Goal: Transaction & Acquisition: Purchase product/service

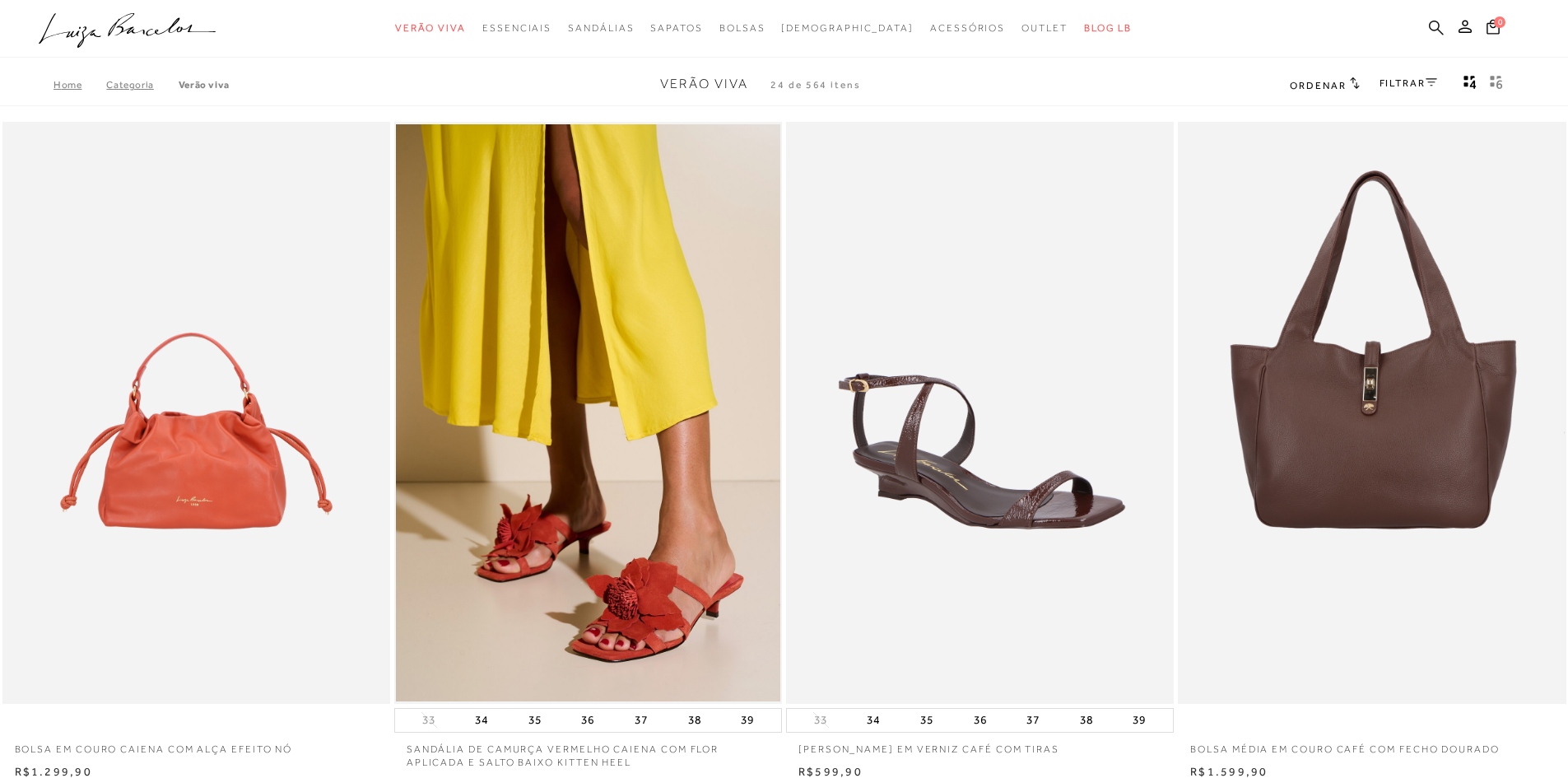
click at [1438, 26] on icon at bounding box center [1436, 28] width 14 height 15
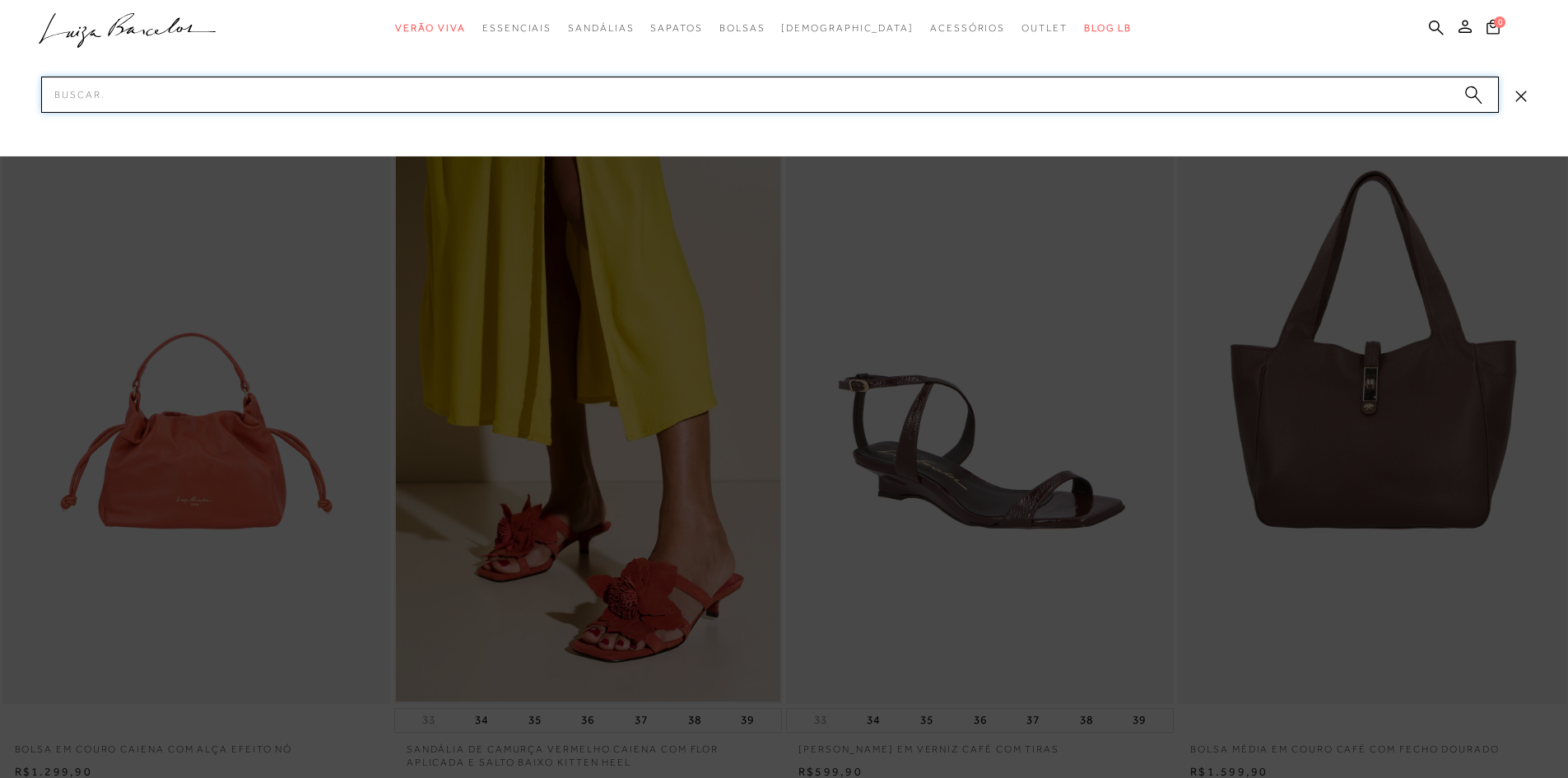
click at [923, 91] on input "Pesquisar" at bounding box center [770, 95] width 1458 height 36
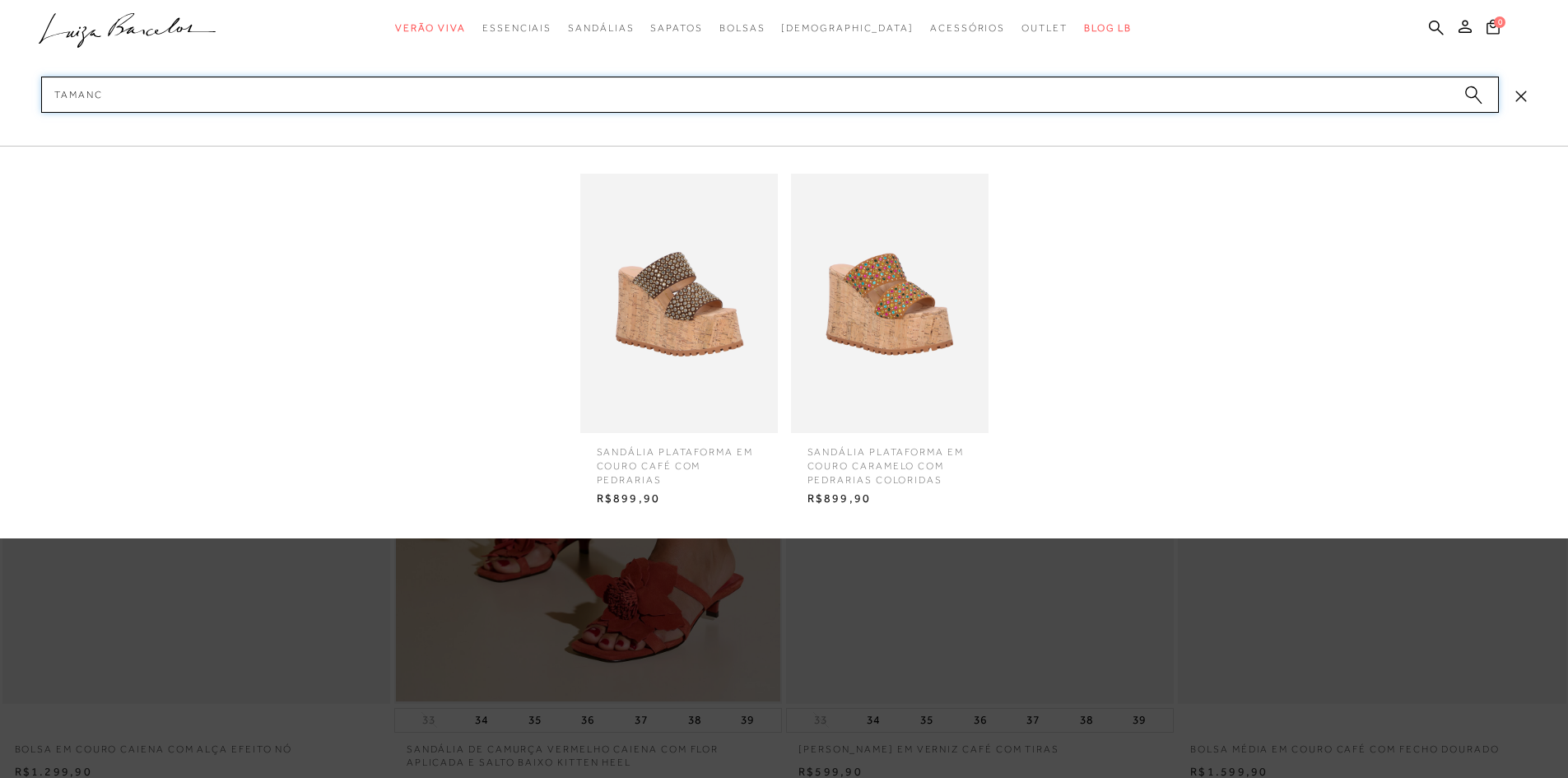
type input "TAMANCO"
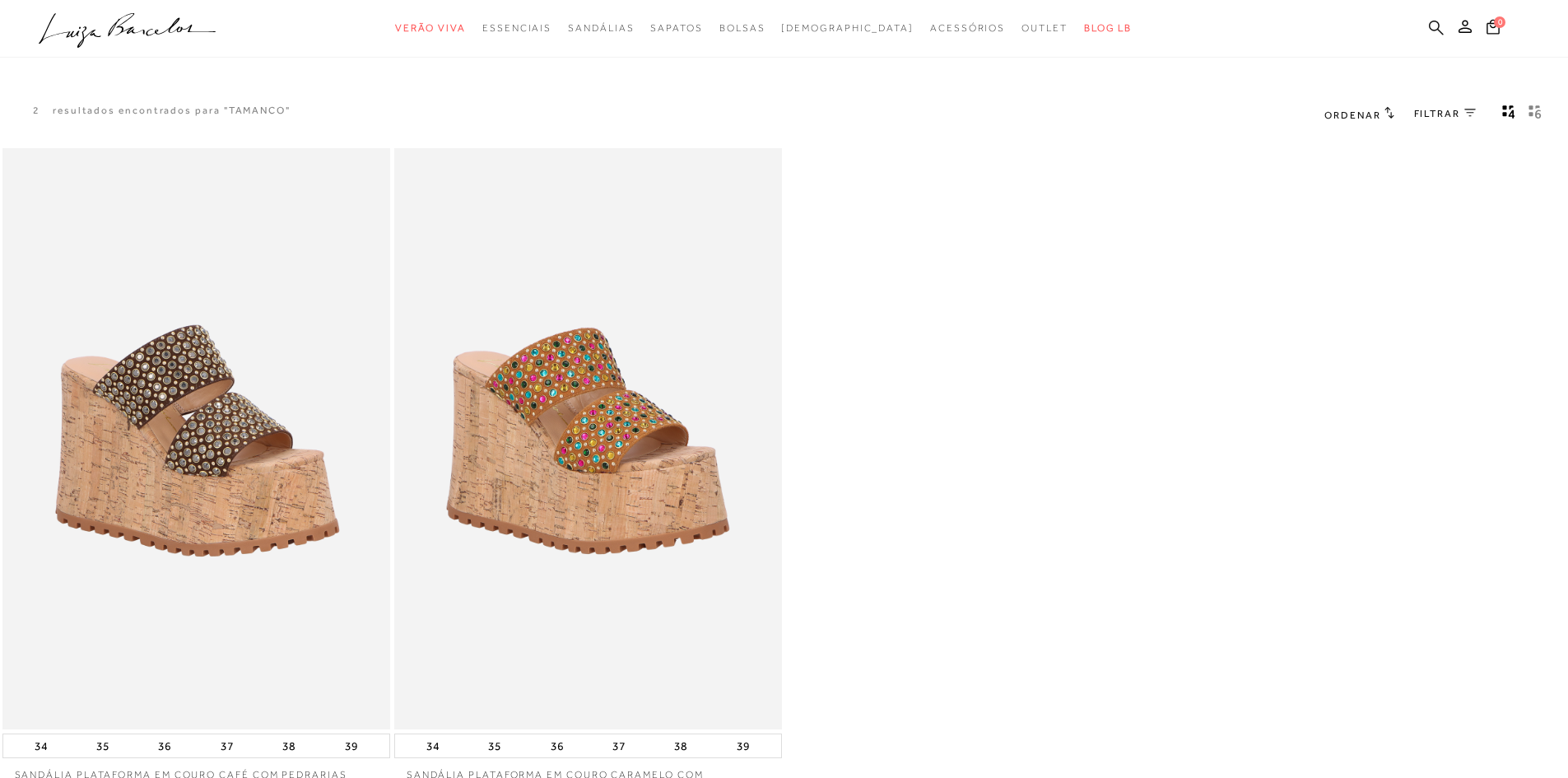
click at [1438, 22] on icon at bounding box center [1436, 27] width 14 height 14
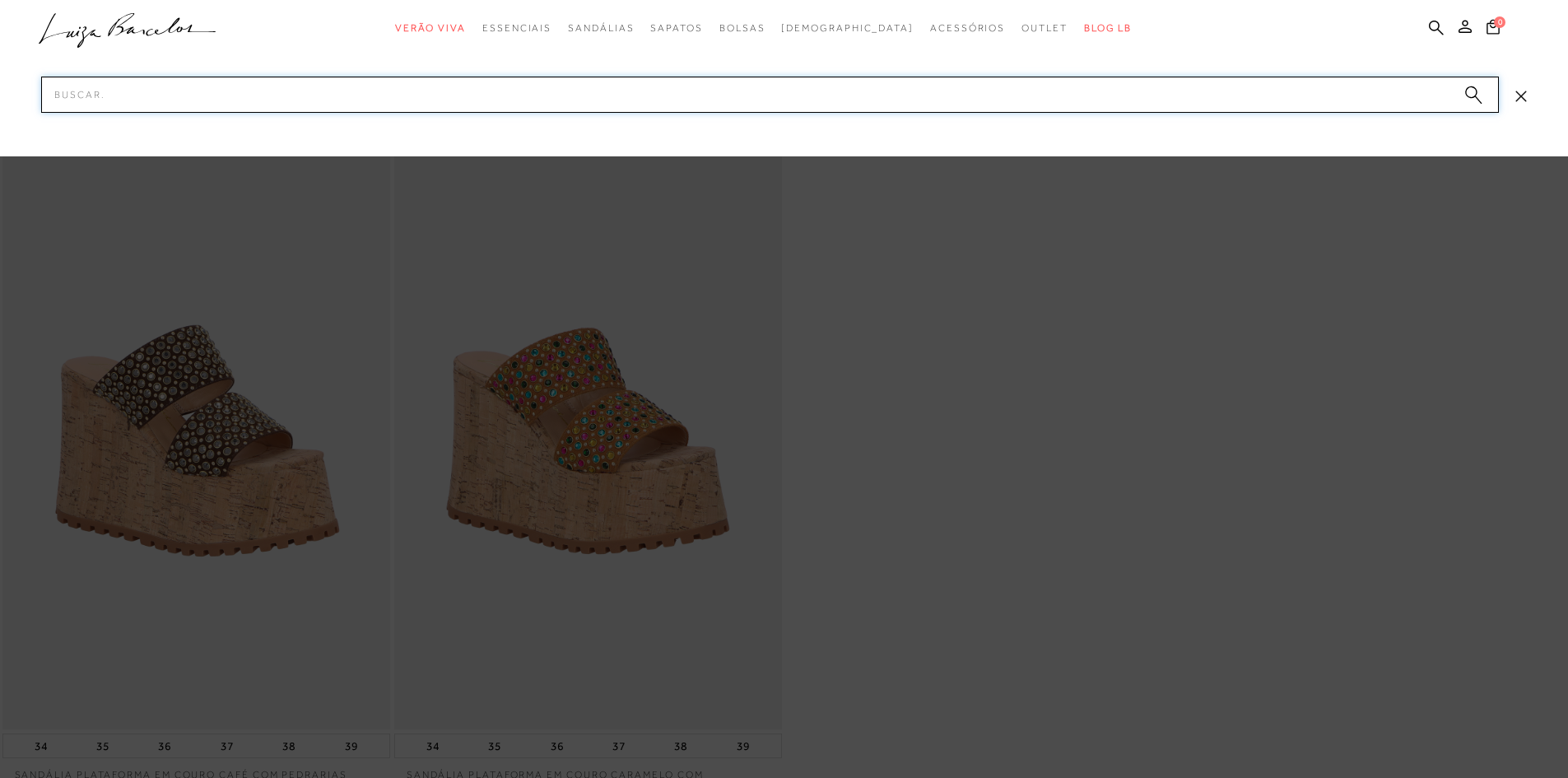
click at [1075, 99] on input "Pesquisar" at bounding box center [770, 95] width 1458 height 36
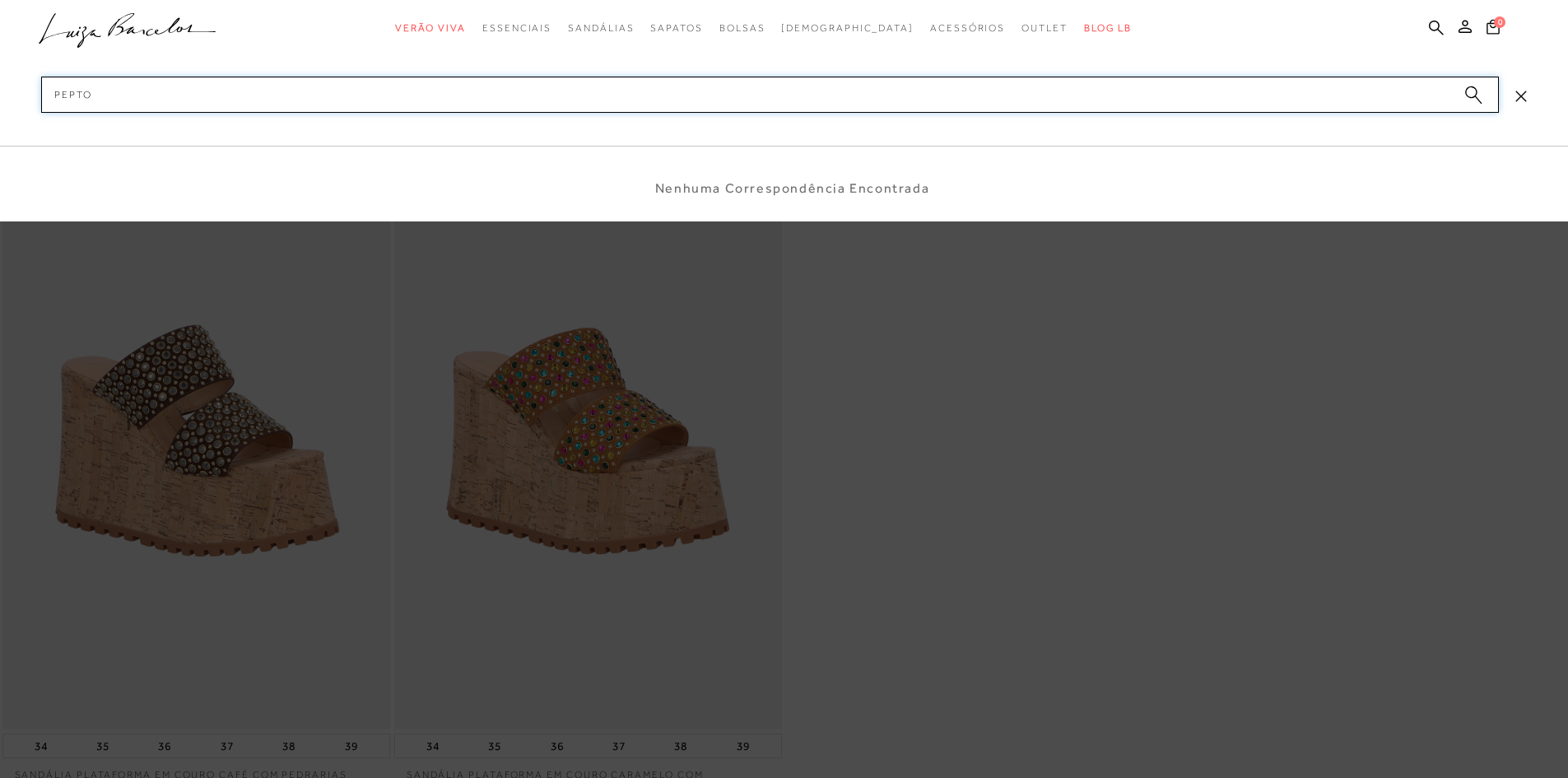
type input "PEPTOE"
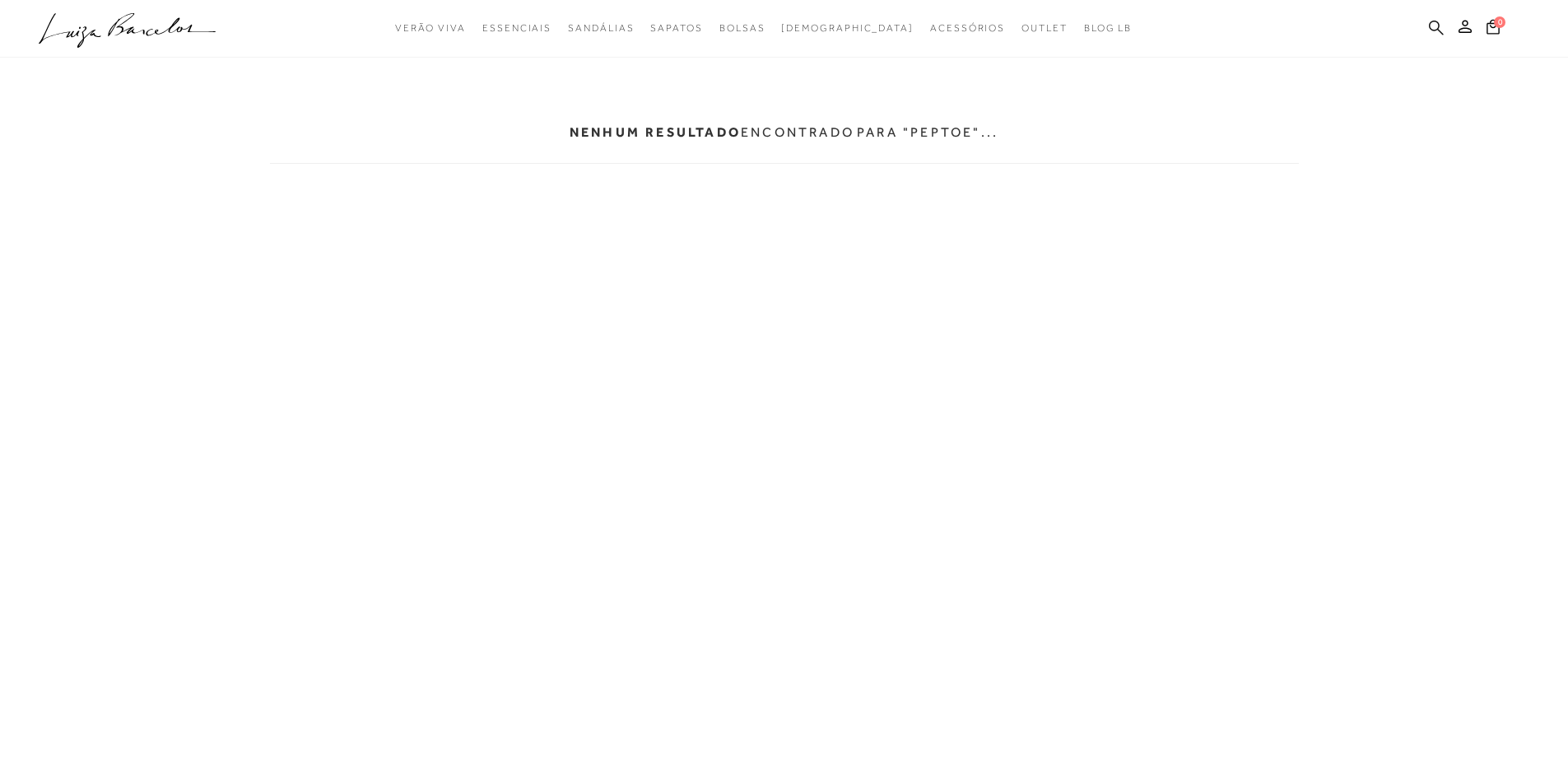
click at [1434, 20] on icon at bounding box center [1436, 27] width 14 height 14
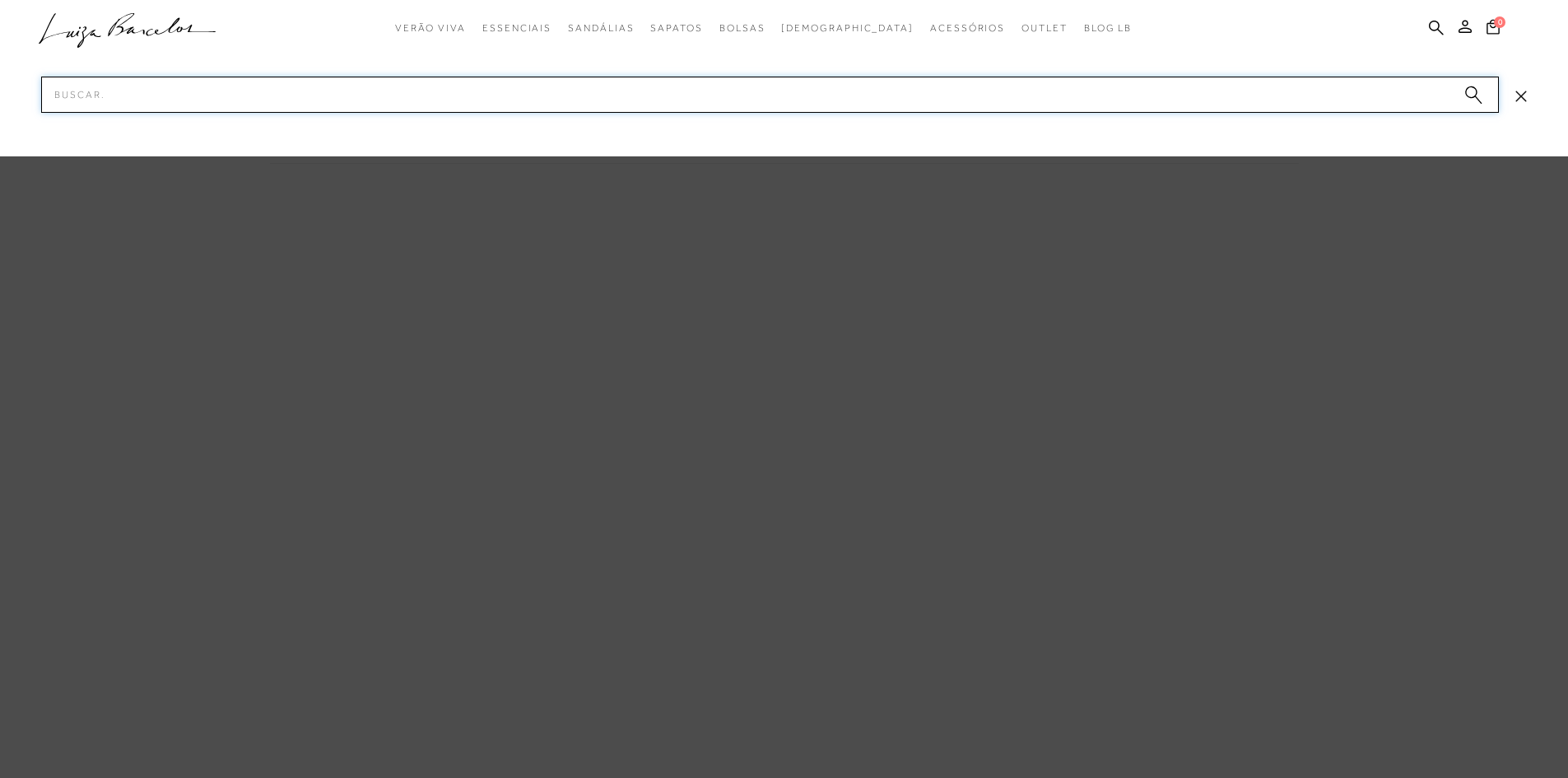
click at [136, 99] on input "Pesquisar" at bounding box center [770, 95] width 1458 height 36
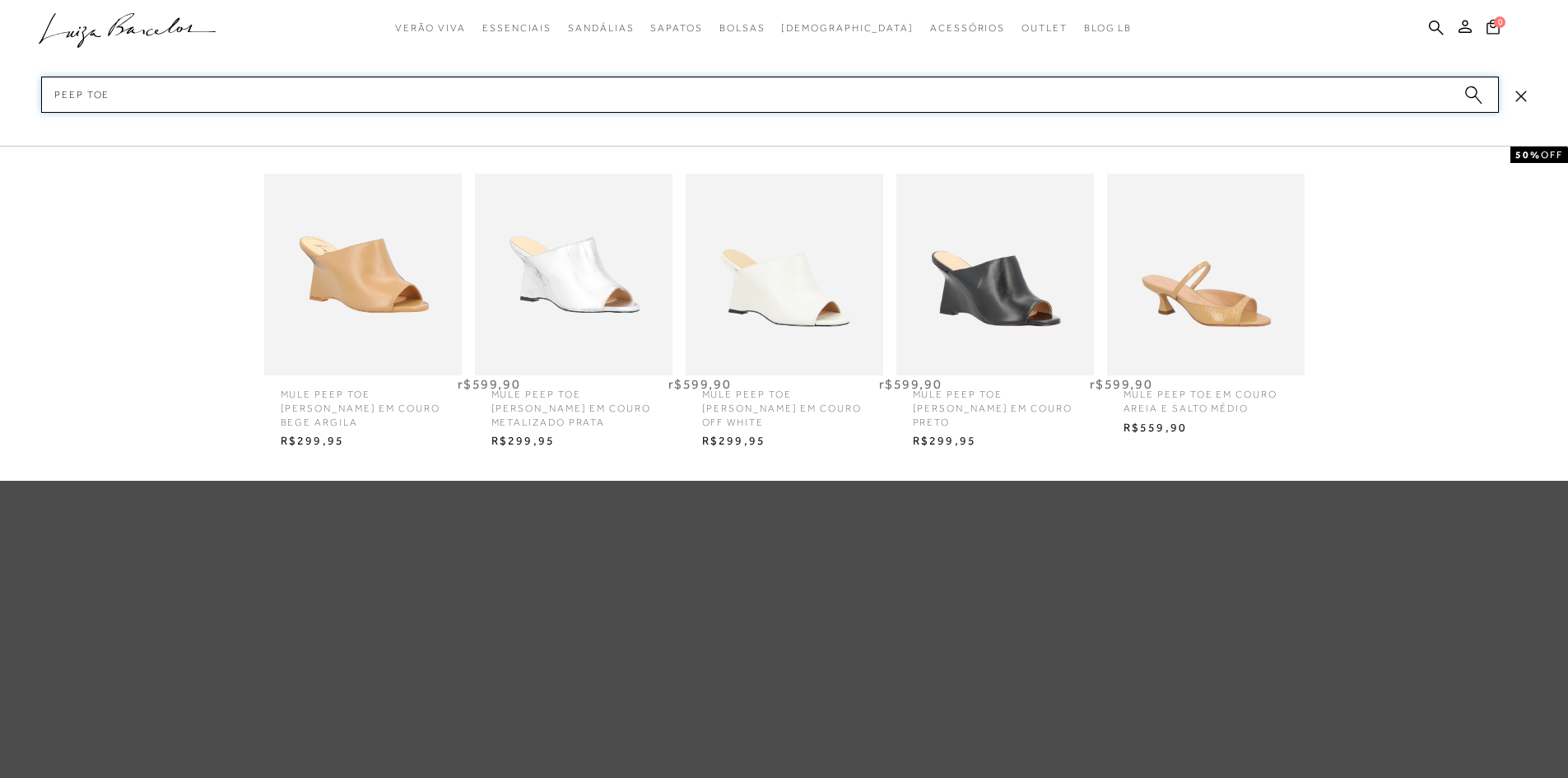
type input "PEEP TOE"
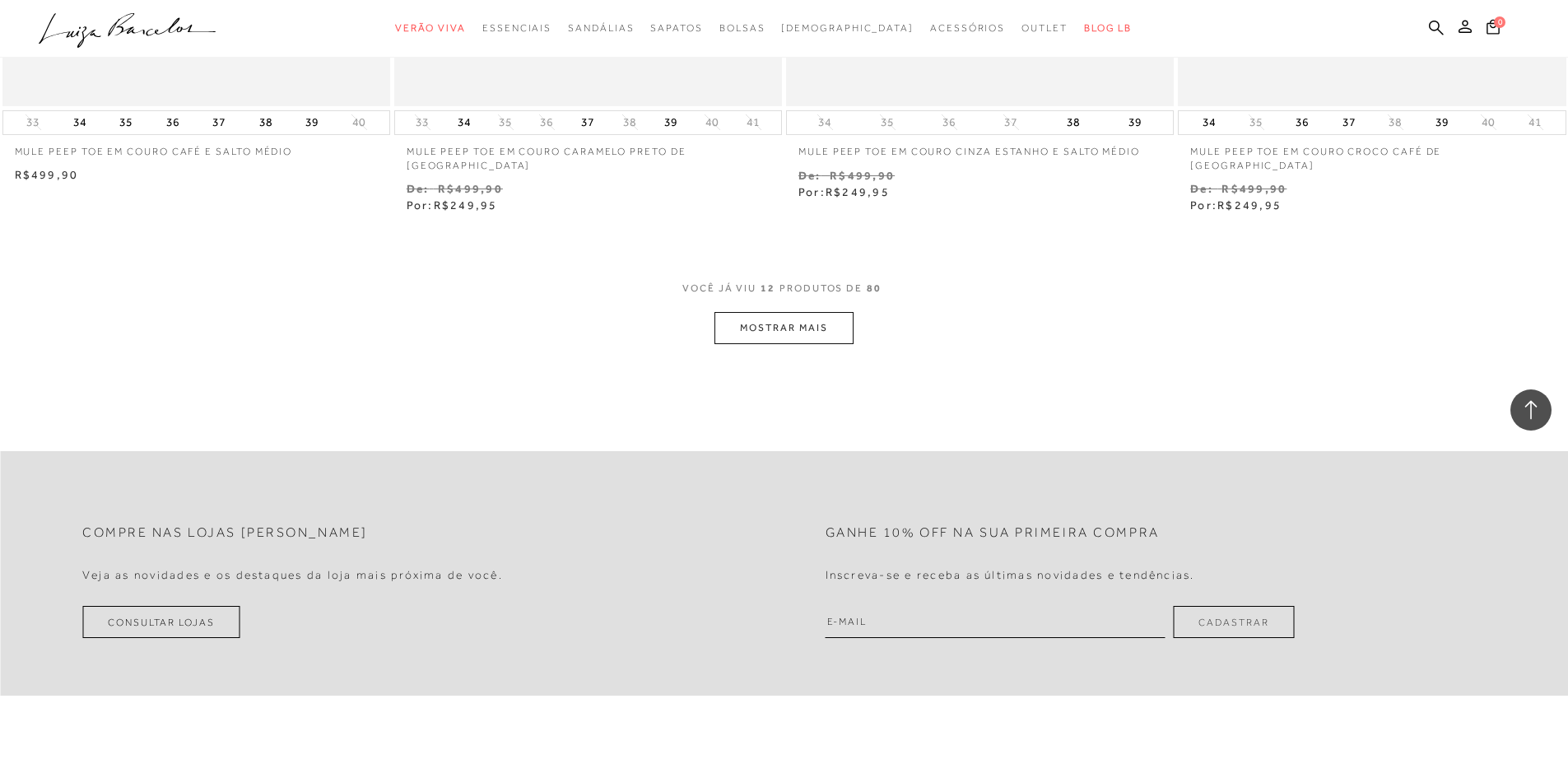
scroll to position [2059, 0]
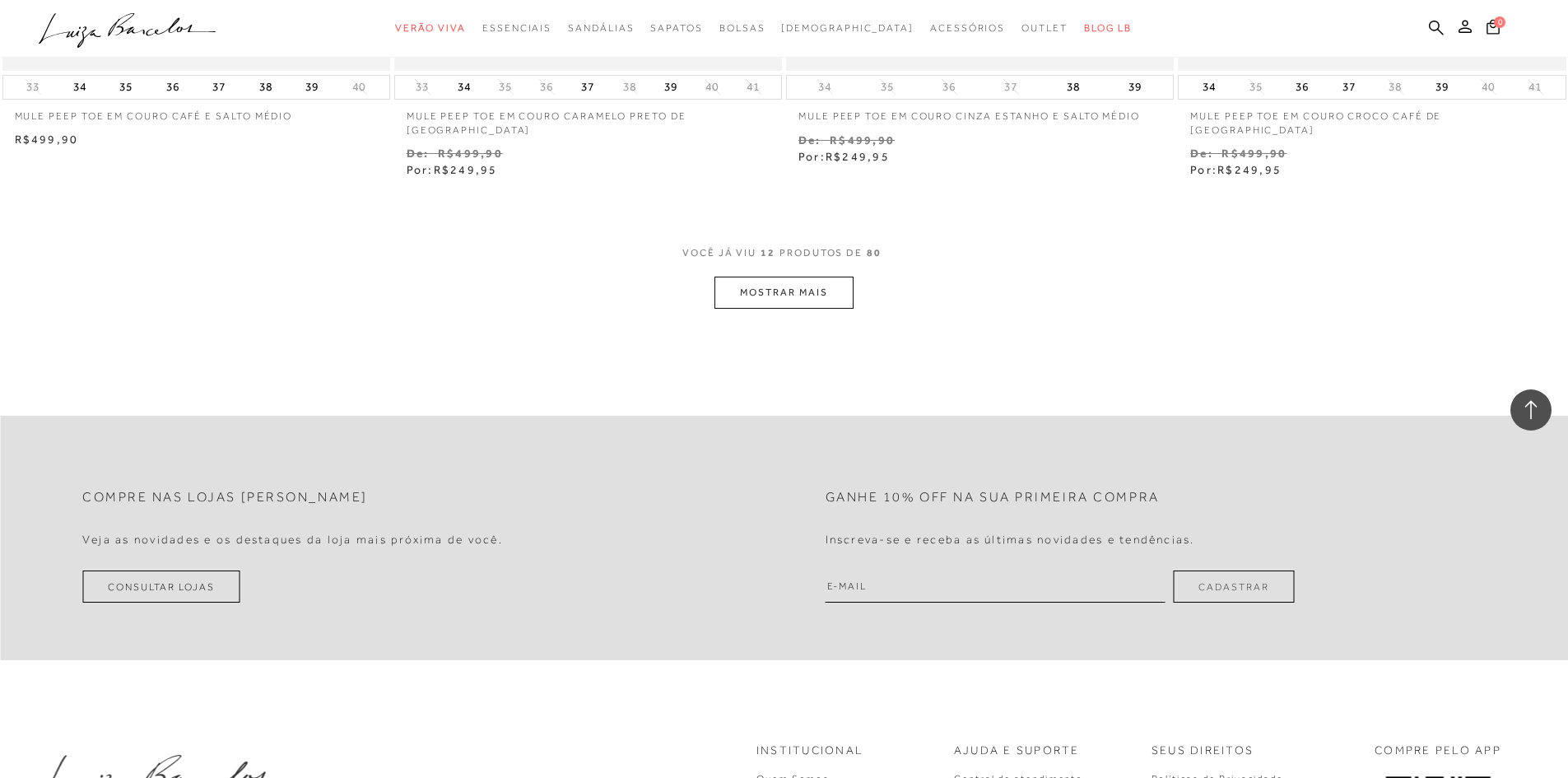
click at [781, 278] on button "MOSTRAR MAIS" at bounding box center [784, 293] width 138 height 33
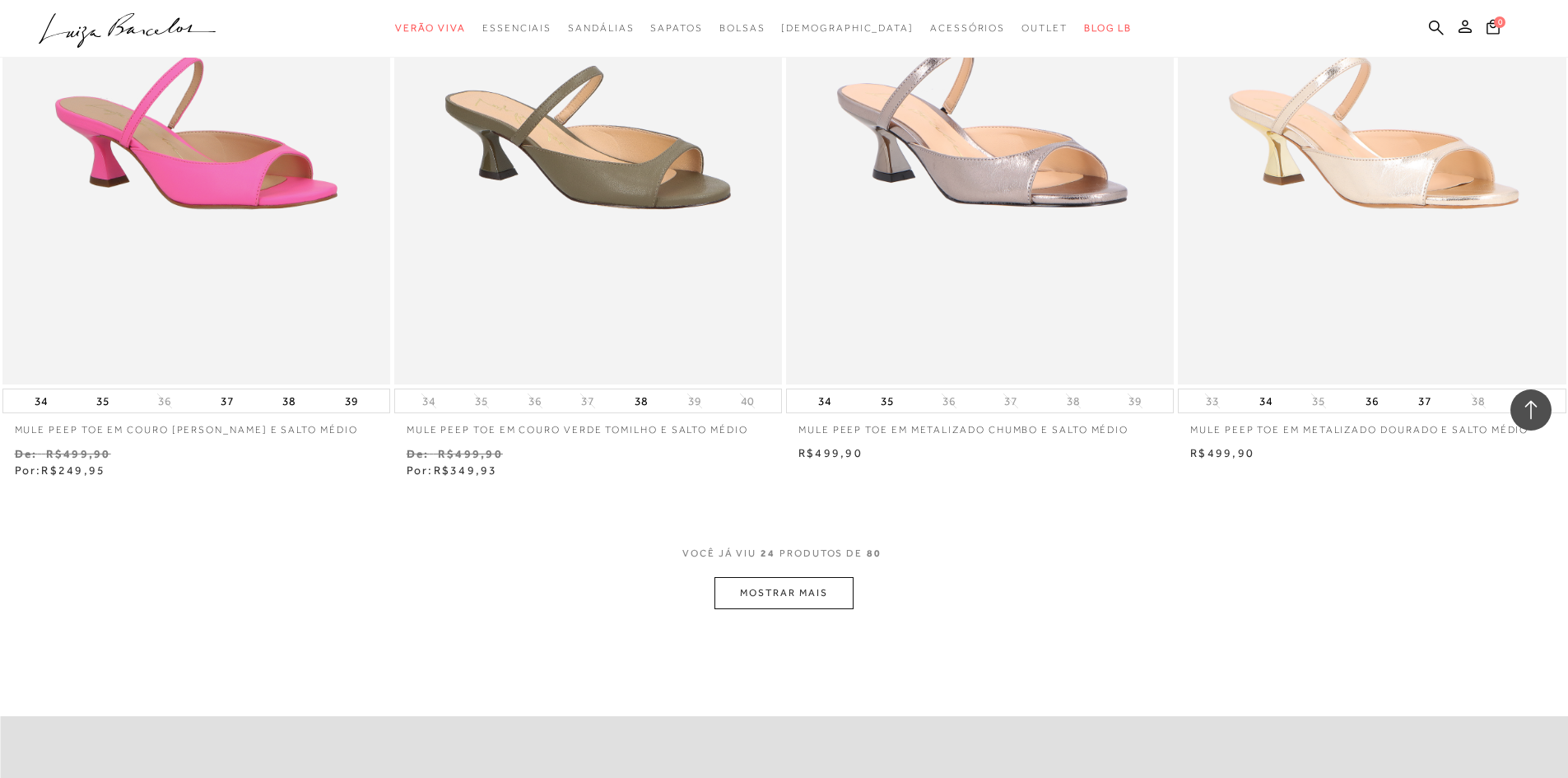
scroll to position [4180, 0]
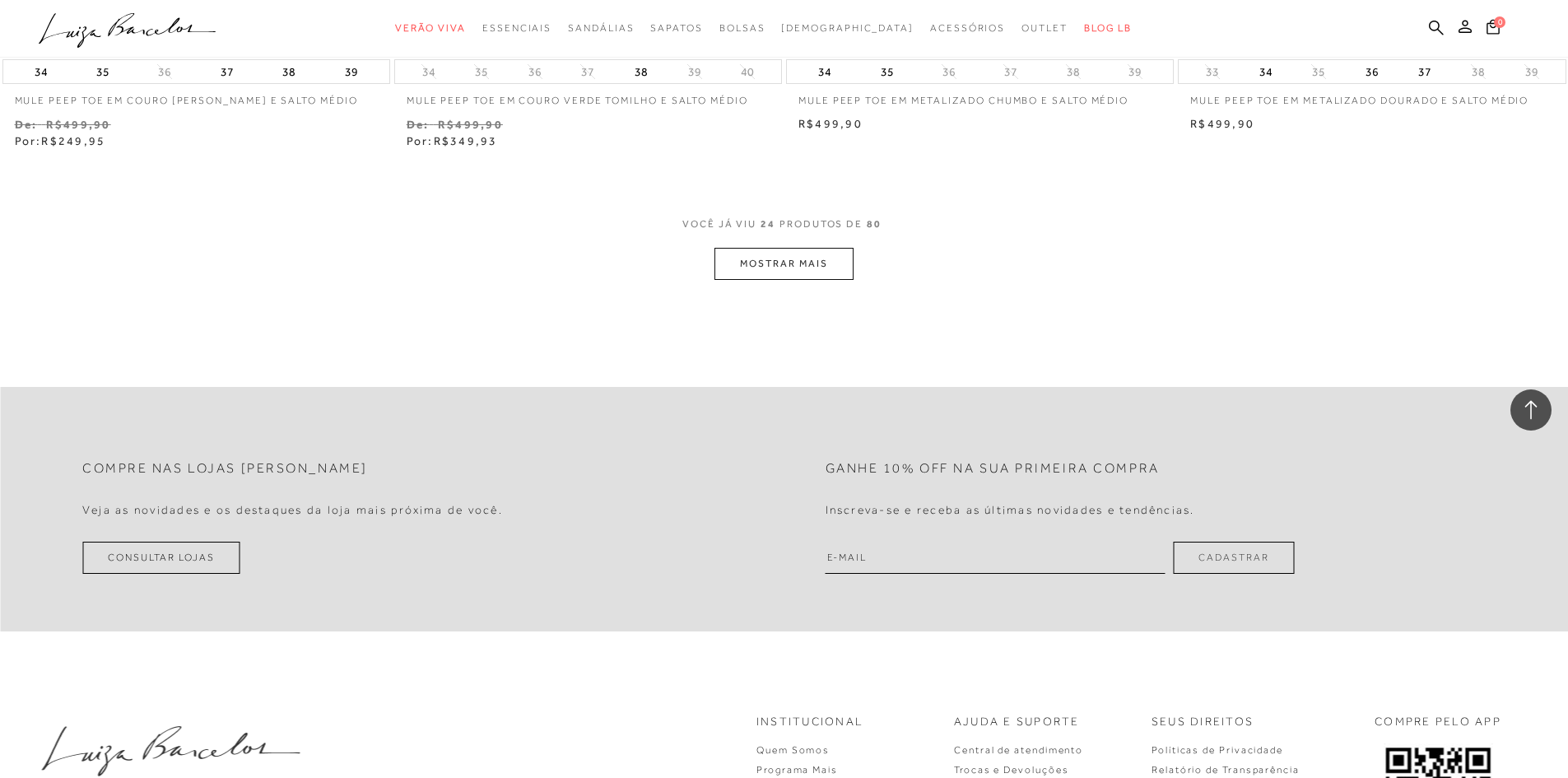
click at [821, 248] on button "MOSTRAR MAIS" at bounding box center [784, 264] width 138 height 33
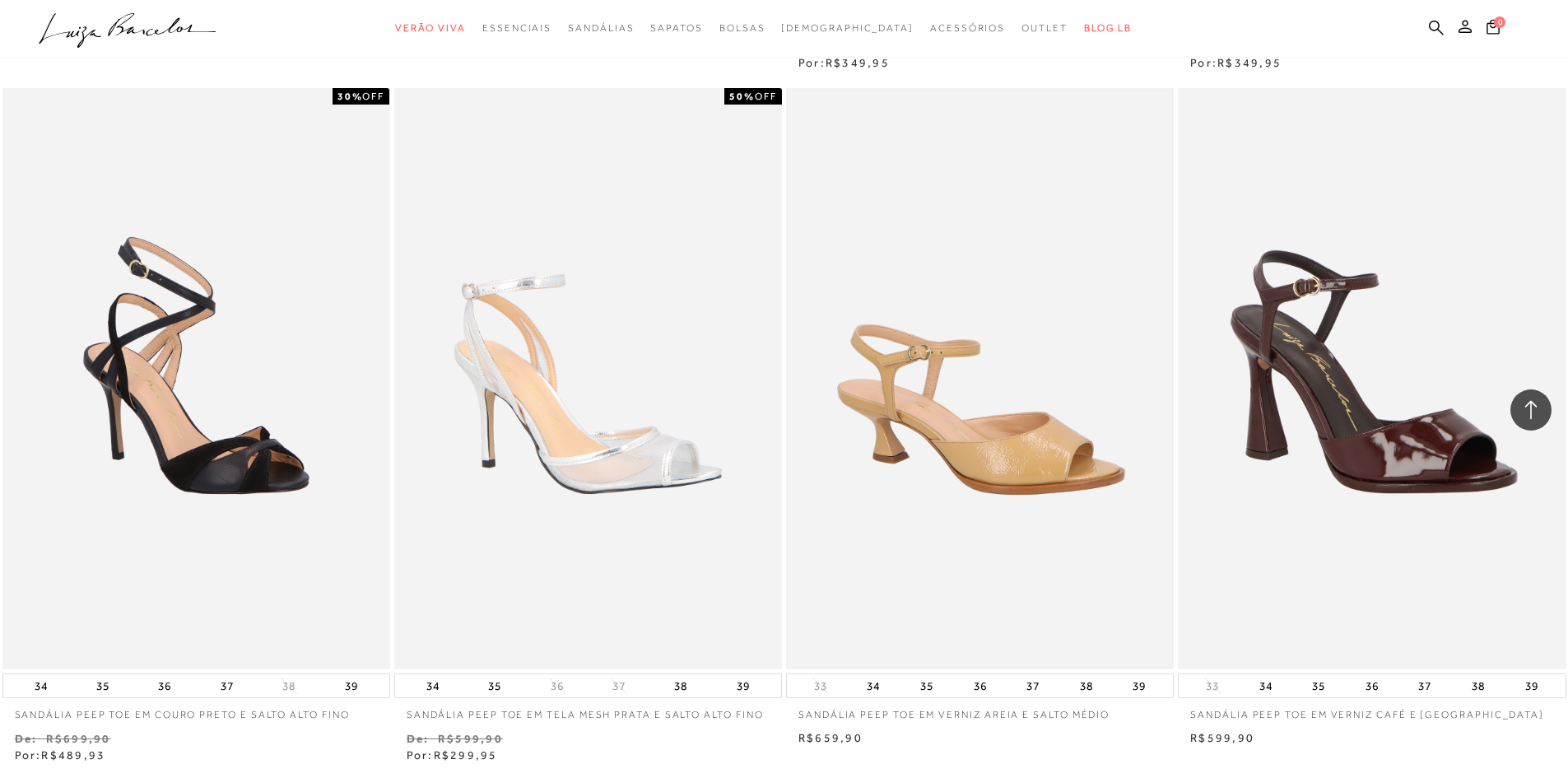
scroll to position [5910, 0]
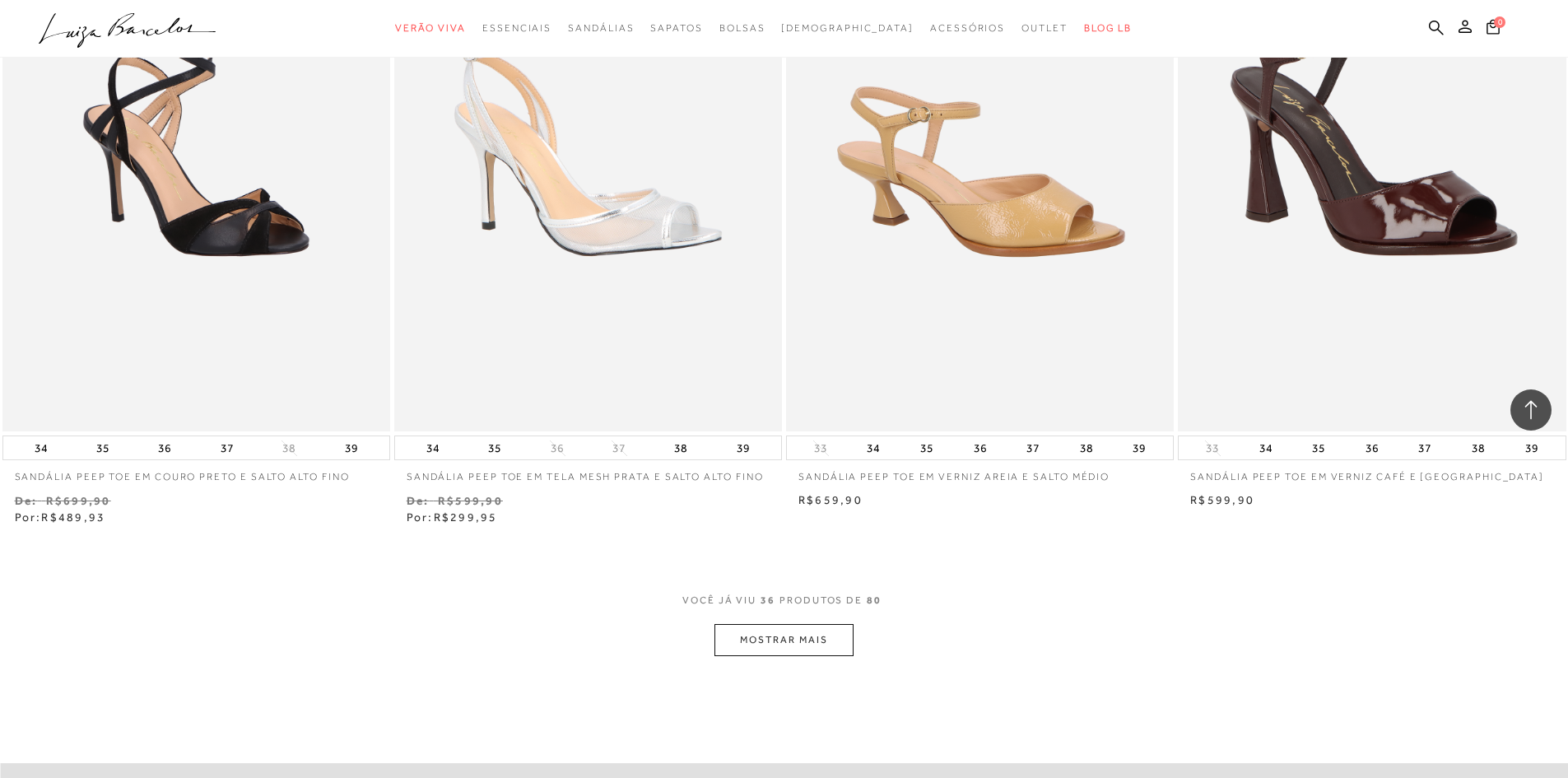
click at [823, 624] on button "MOSTRAR MAIS" at bounding box center [784, 640] width 138 height 33
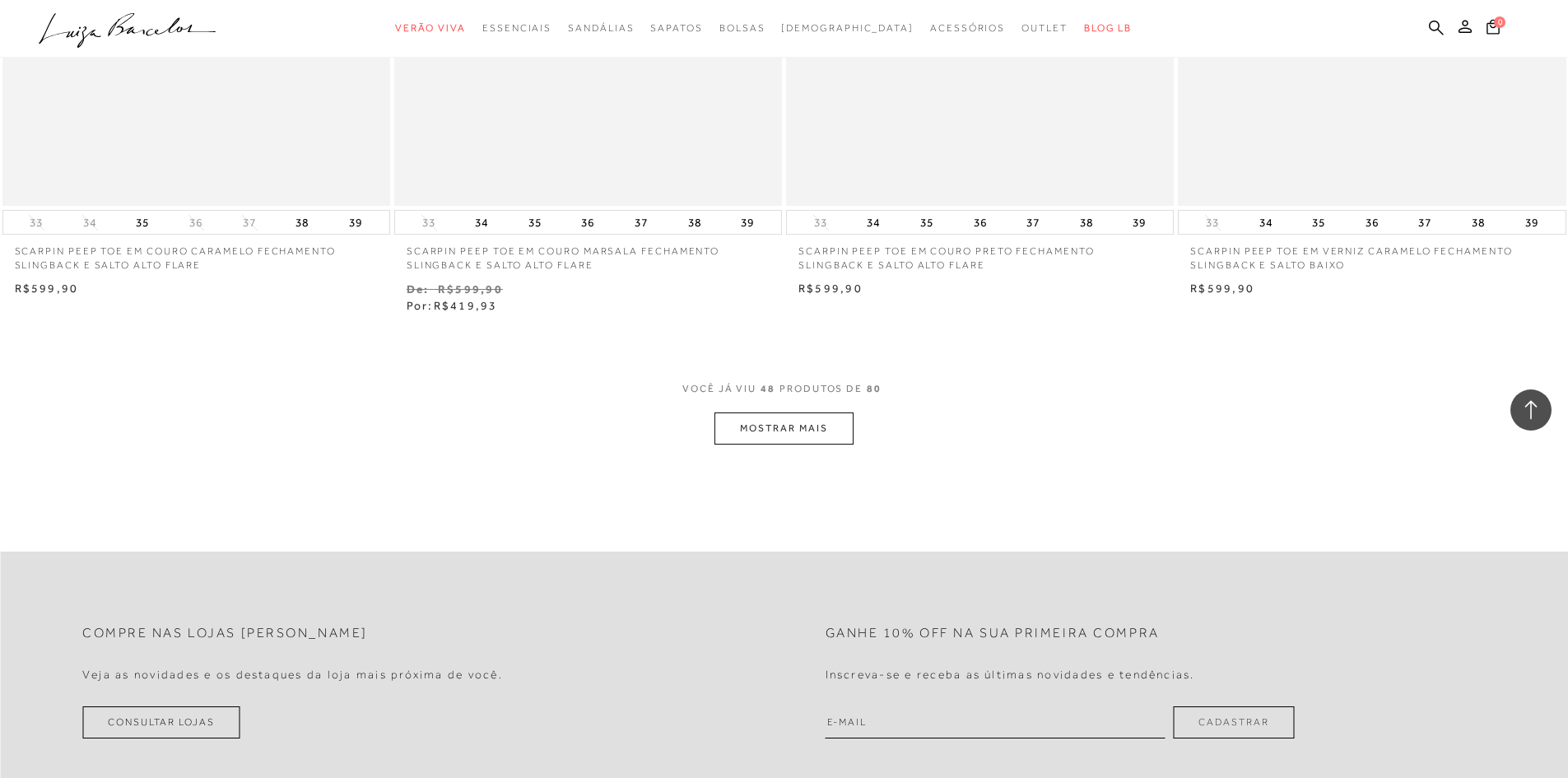
scroll to position [8215, 0]
click at [782, 411] on button "MOSTRAR MAIS" at bounding box center [784, 427] width 138 height 33
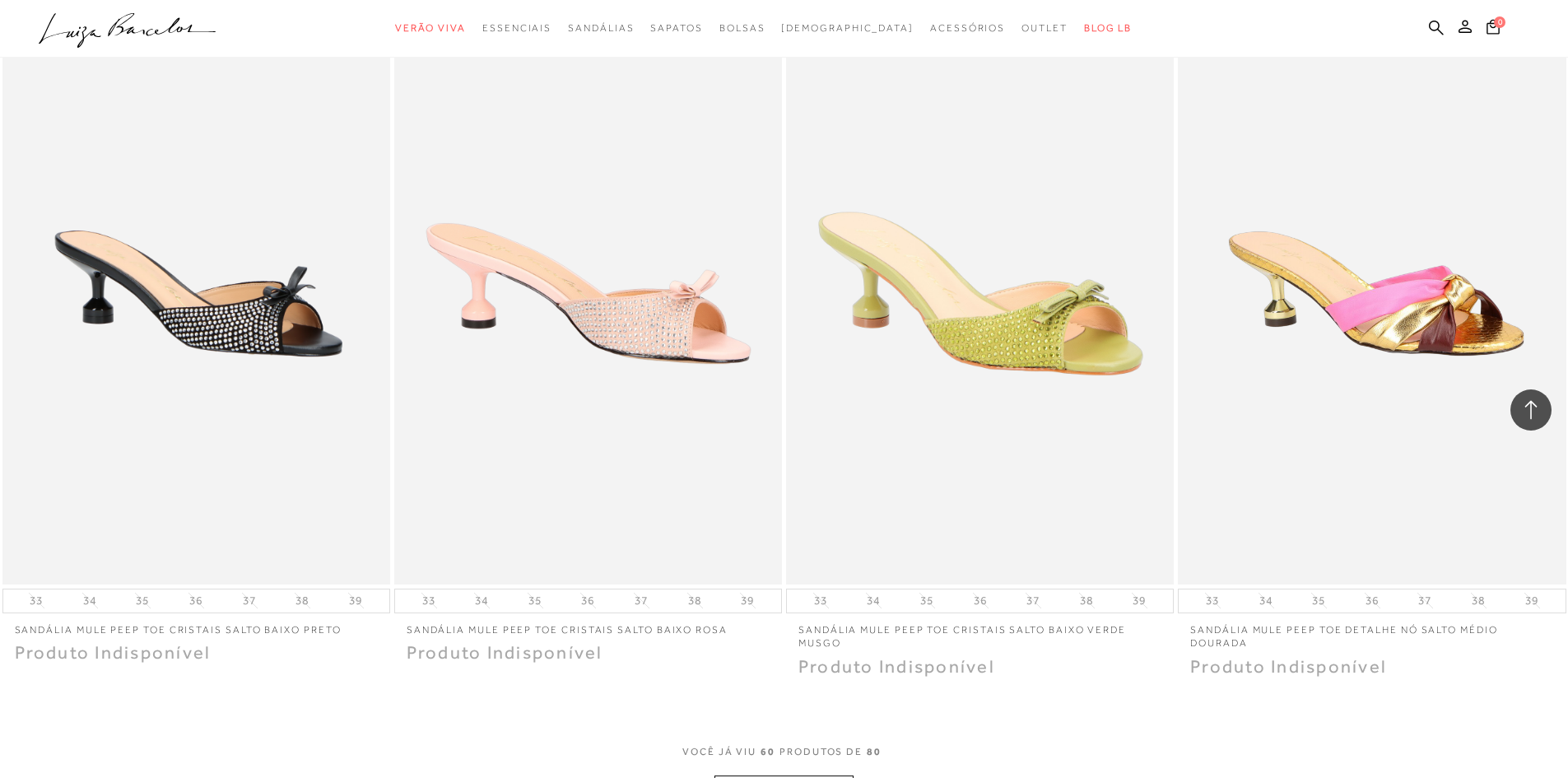
scroll to position [10109, 0]
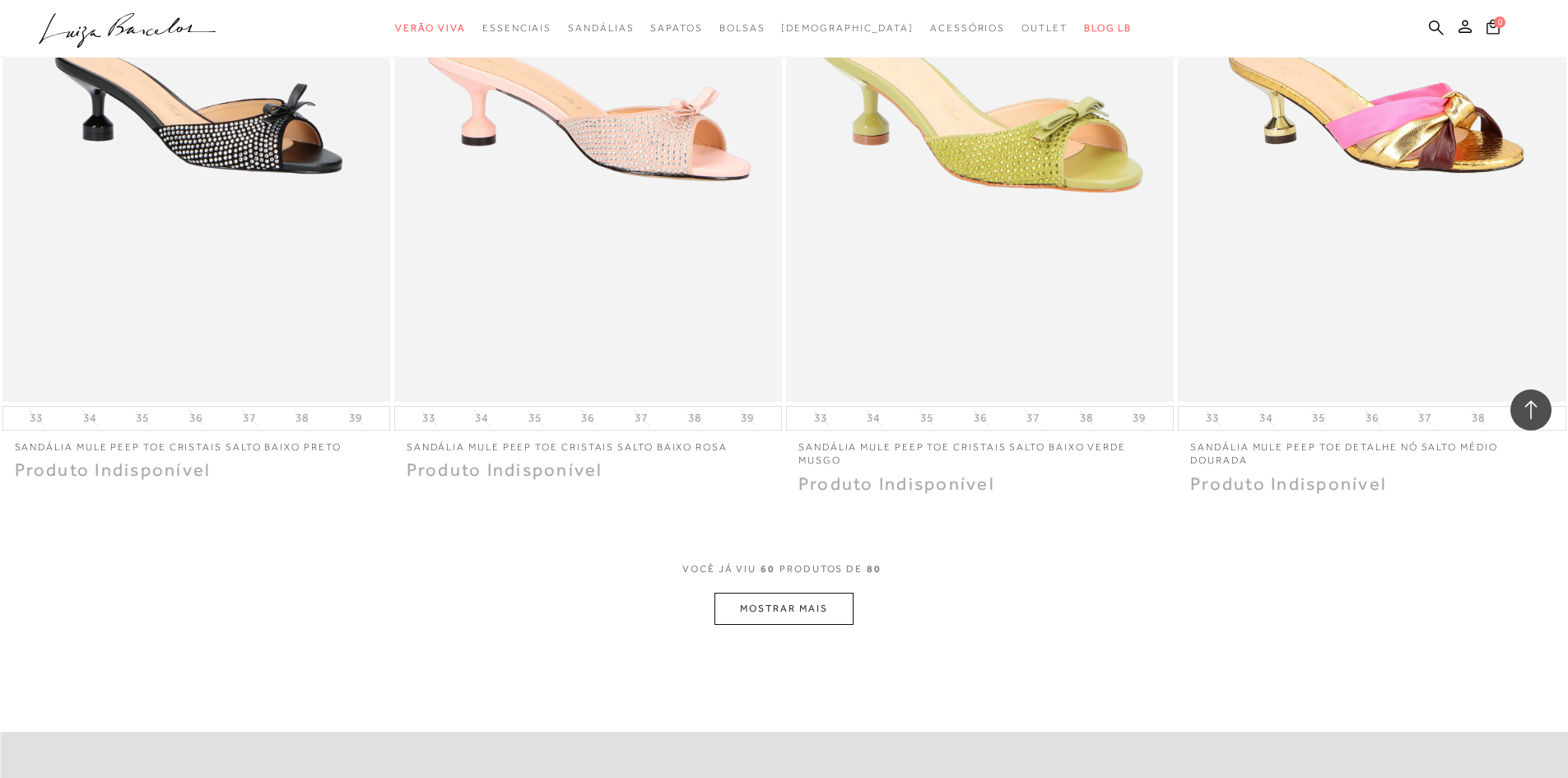
click at [759, 593] on button "MOSTRAR MAIS" at bounding box center [784, 609] width 138 height 33
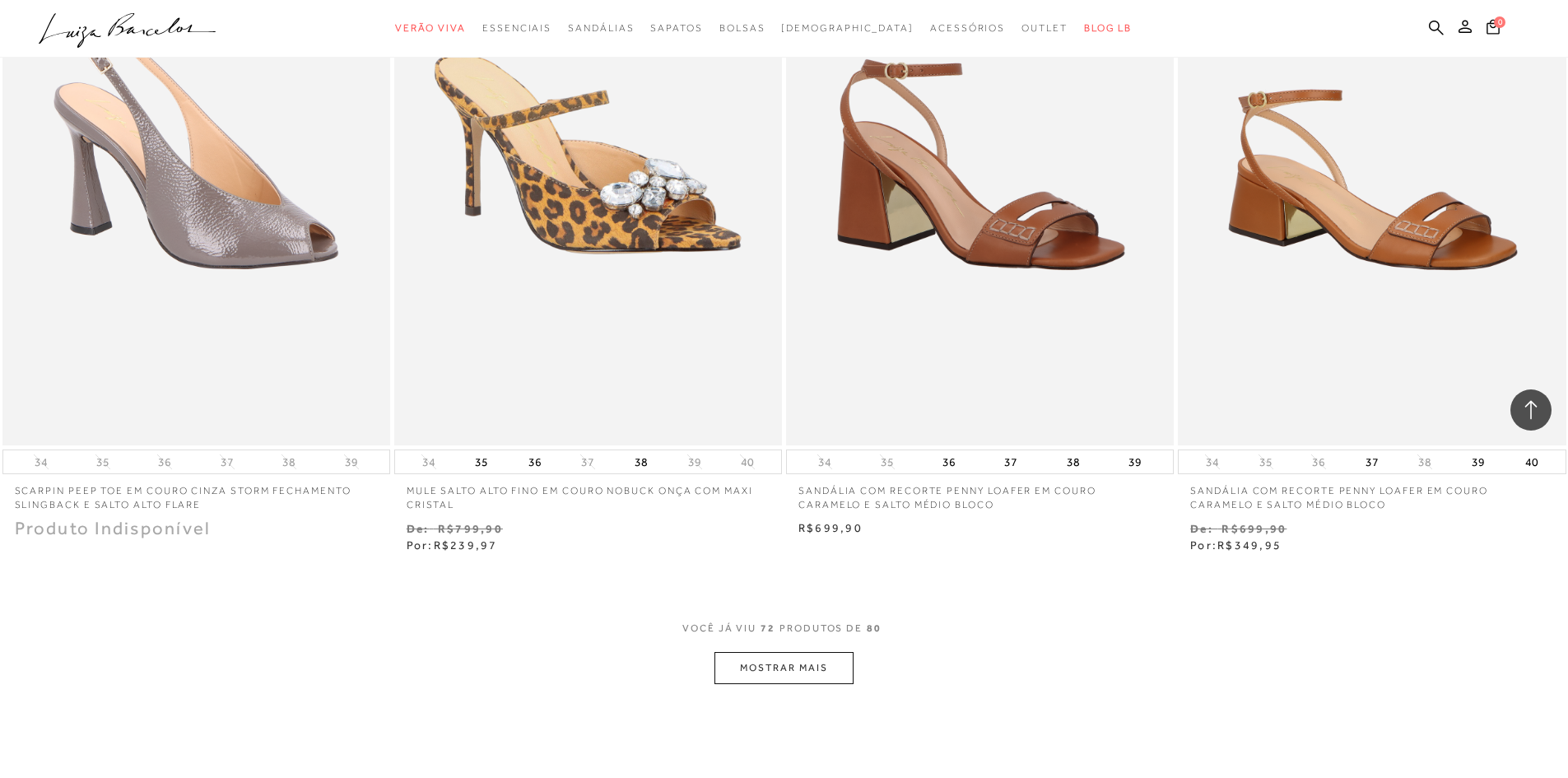
scroll to position [12167, 0]
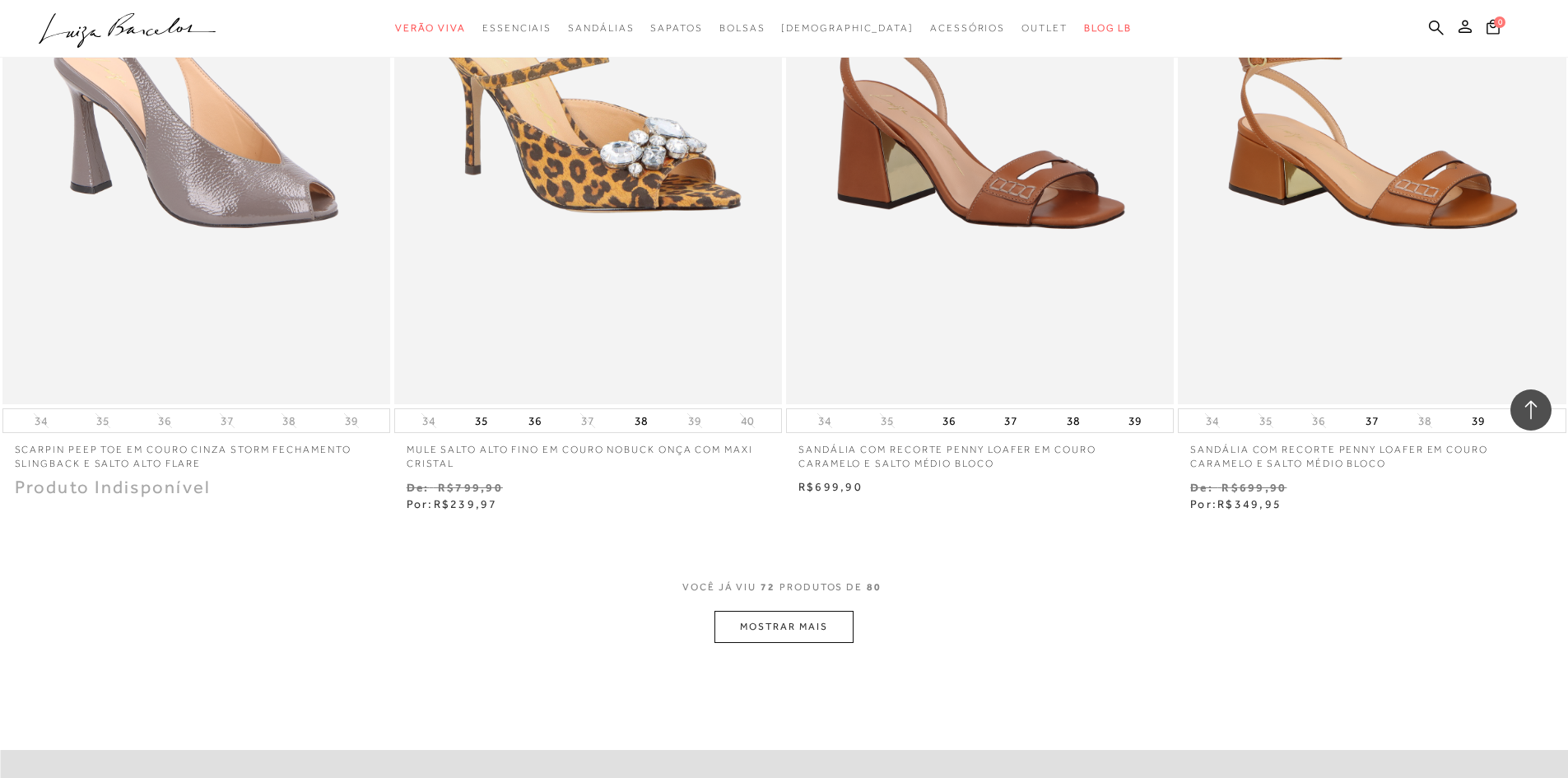
click at [806, 611] on button "MOSTRAR MAIS" at bounding box center [784, 628] width 138 height 33
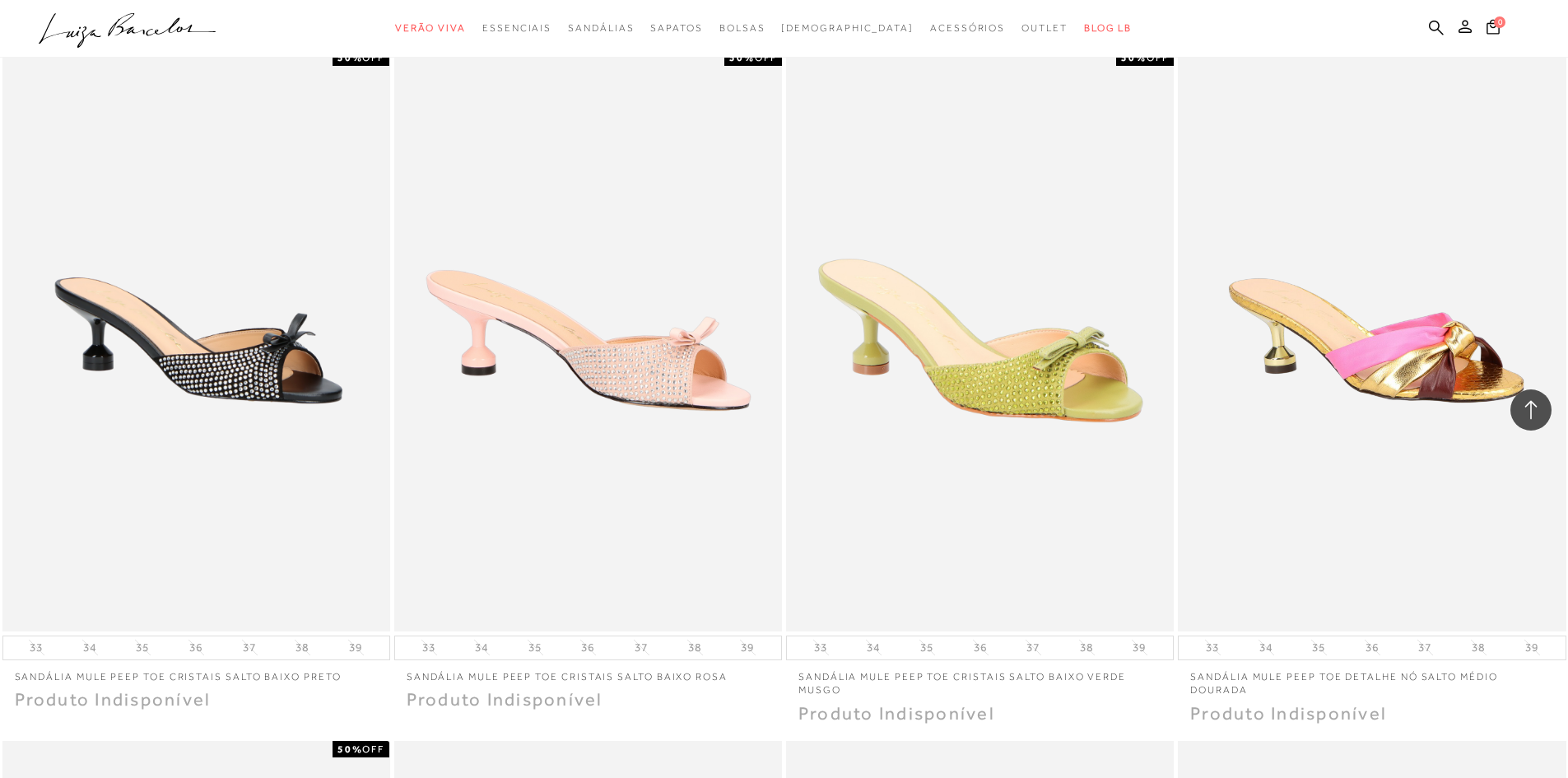
scroll to position [9646, 0]
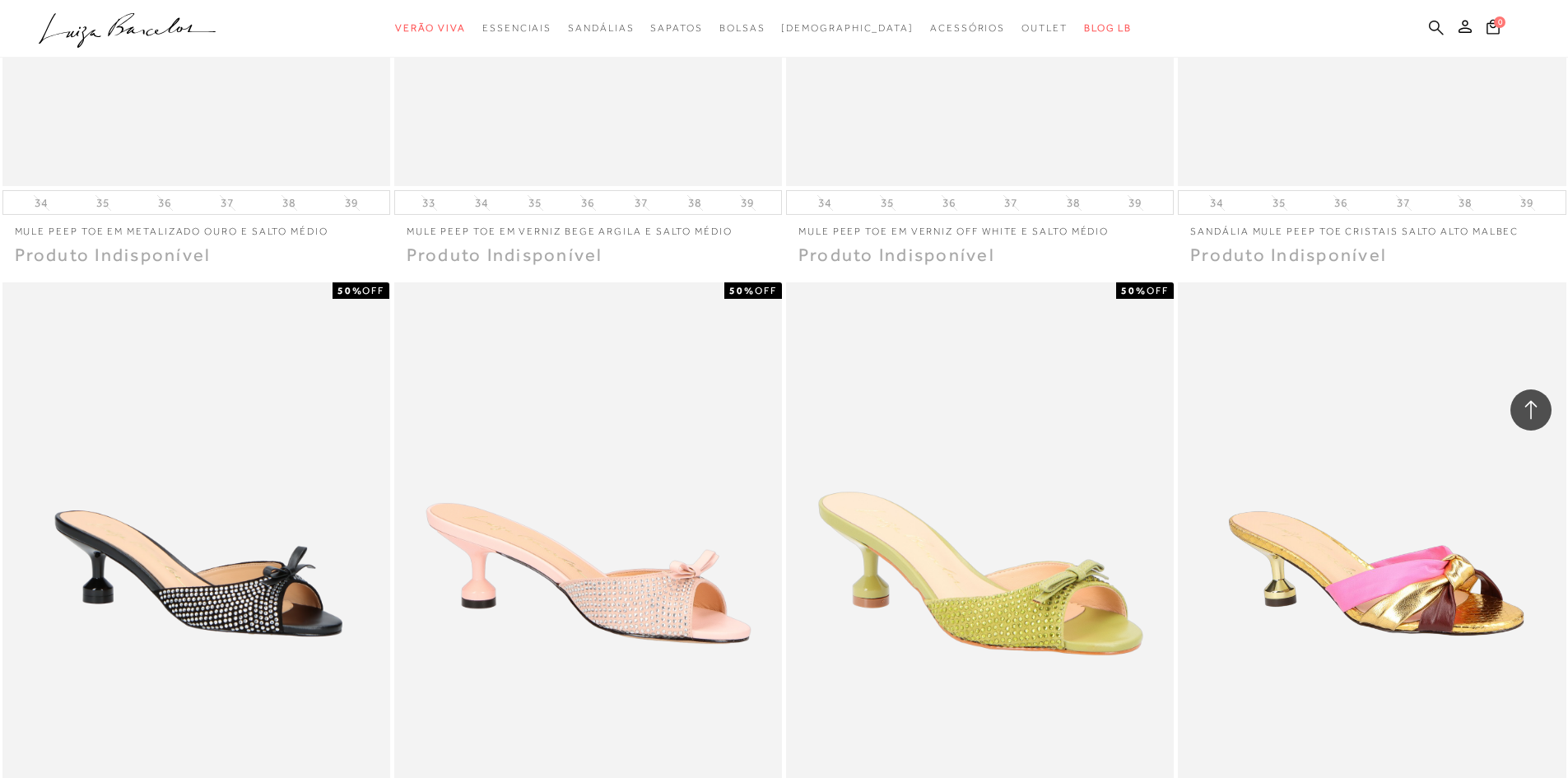
click at [1438, 26] on icon at bounding box center [1436, 28] width 14 height 15
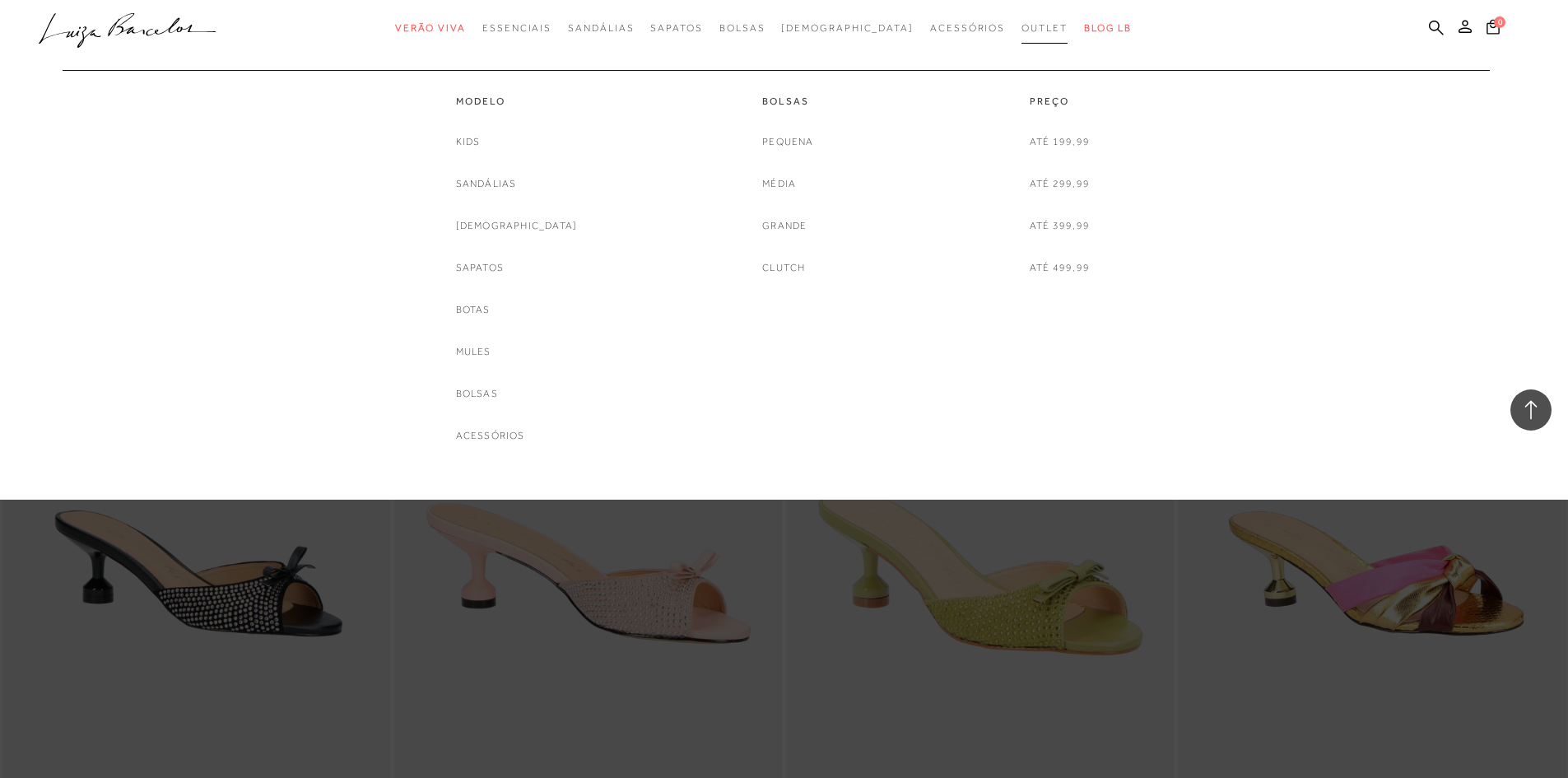
click at [1022, 31] on span "Outlet" at bounding box center [1045, 28] width 46 height 11
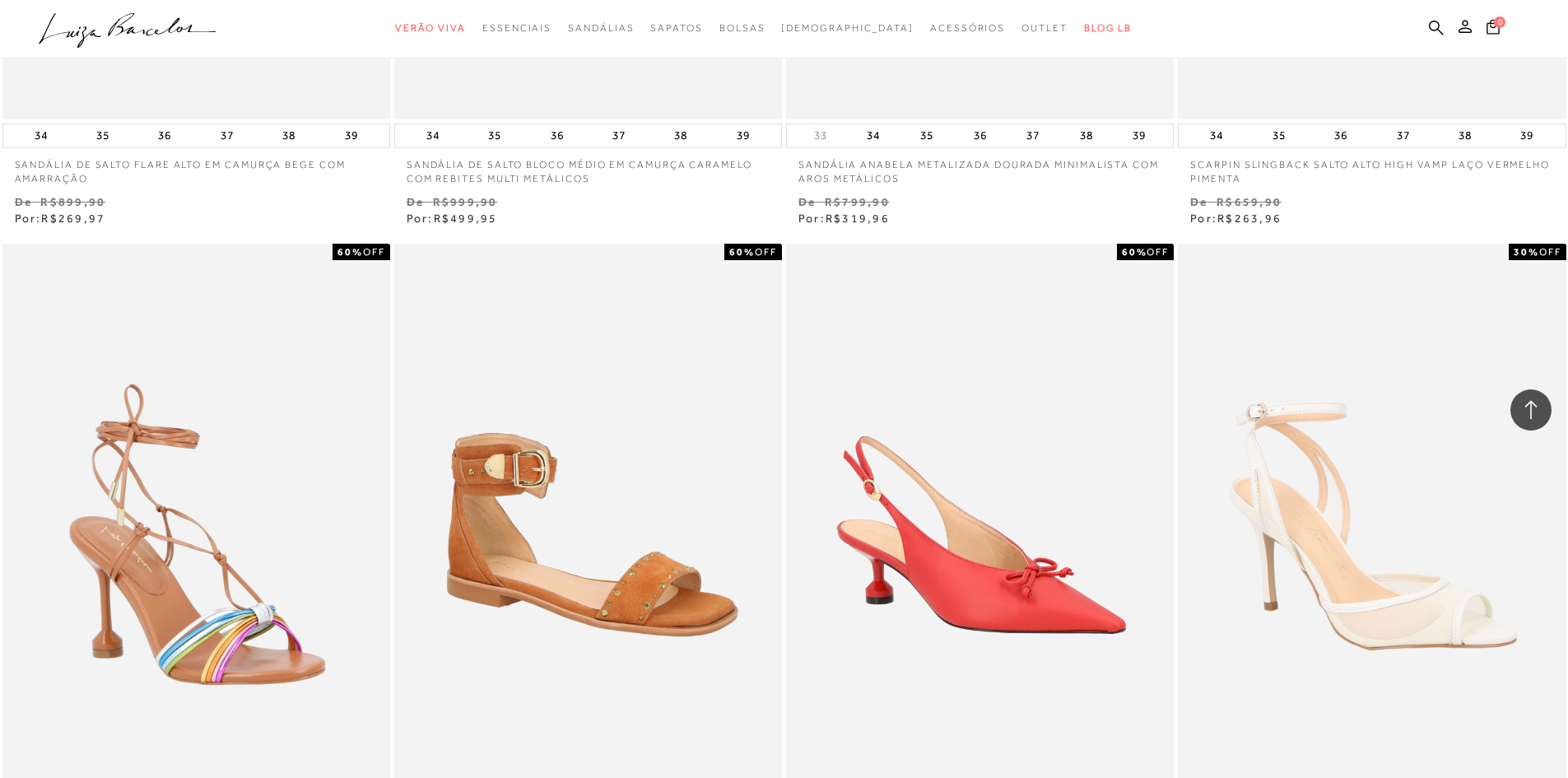
scroll to position [2882, 0]
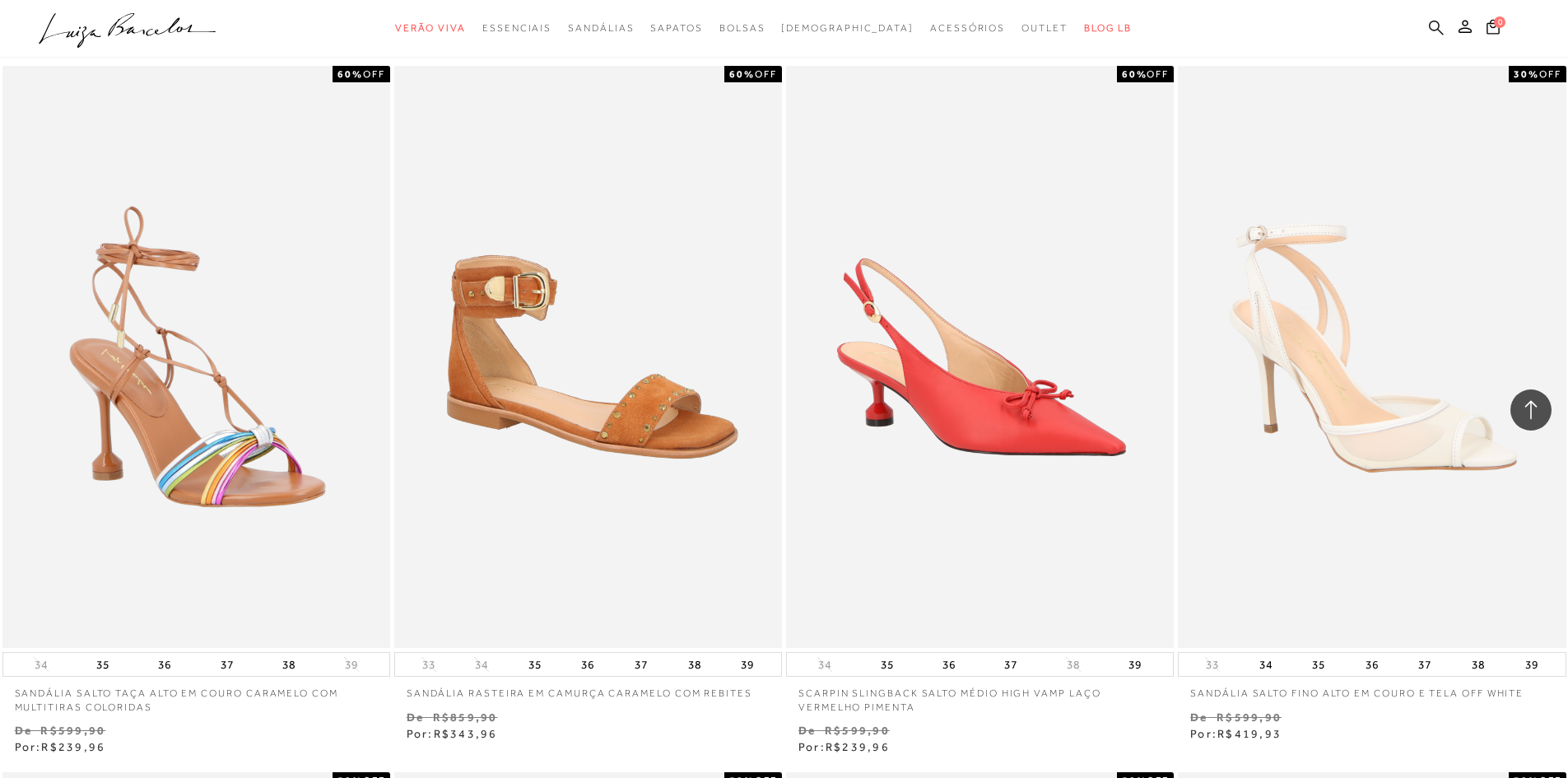
click at [1438, 23] on icon at bounding box center [1436, 27] width 14 height 14
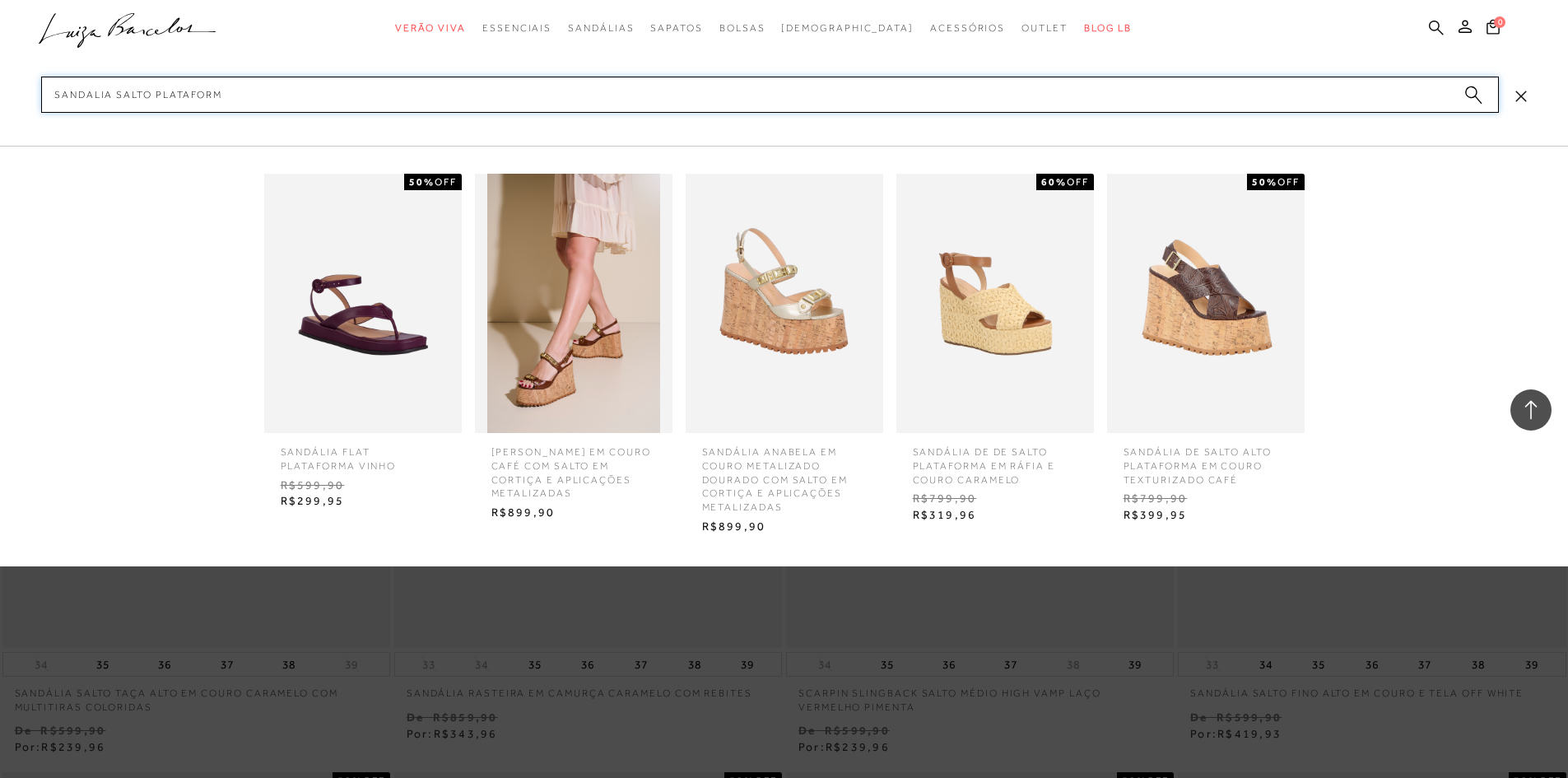
type input "SANDALIA SALTO PLATAFORMA"
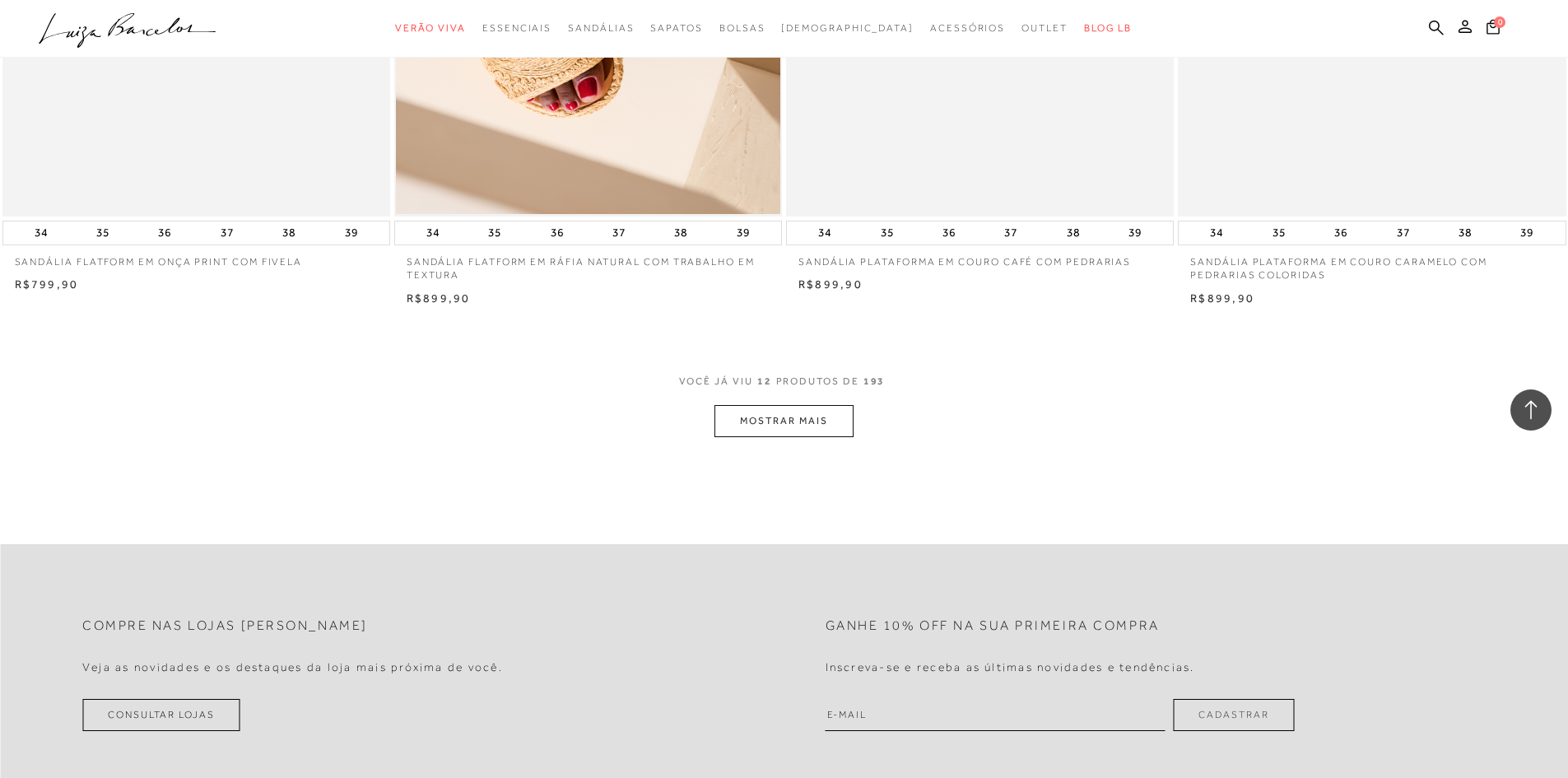
scroll to position [1894, 0]
click at [765, 417] on button "MOSTRAR MAIS" at bounding box center [784, 420] width 138 height 33
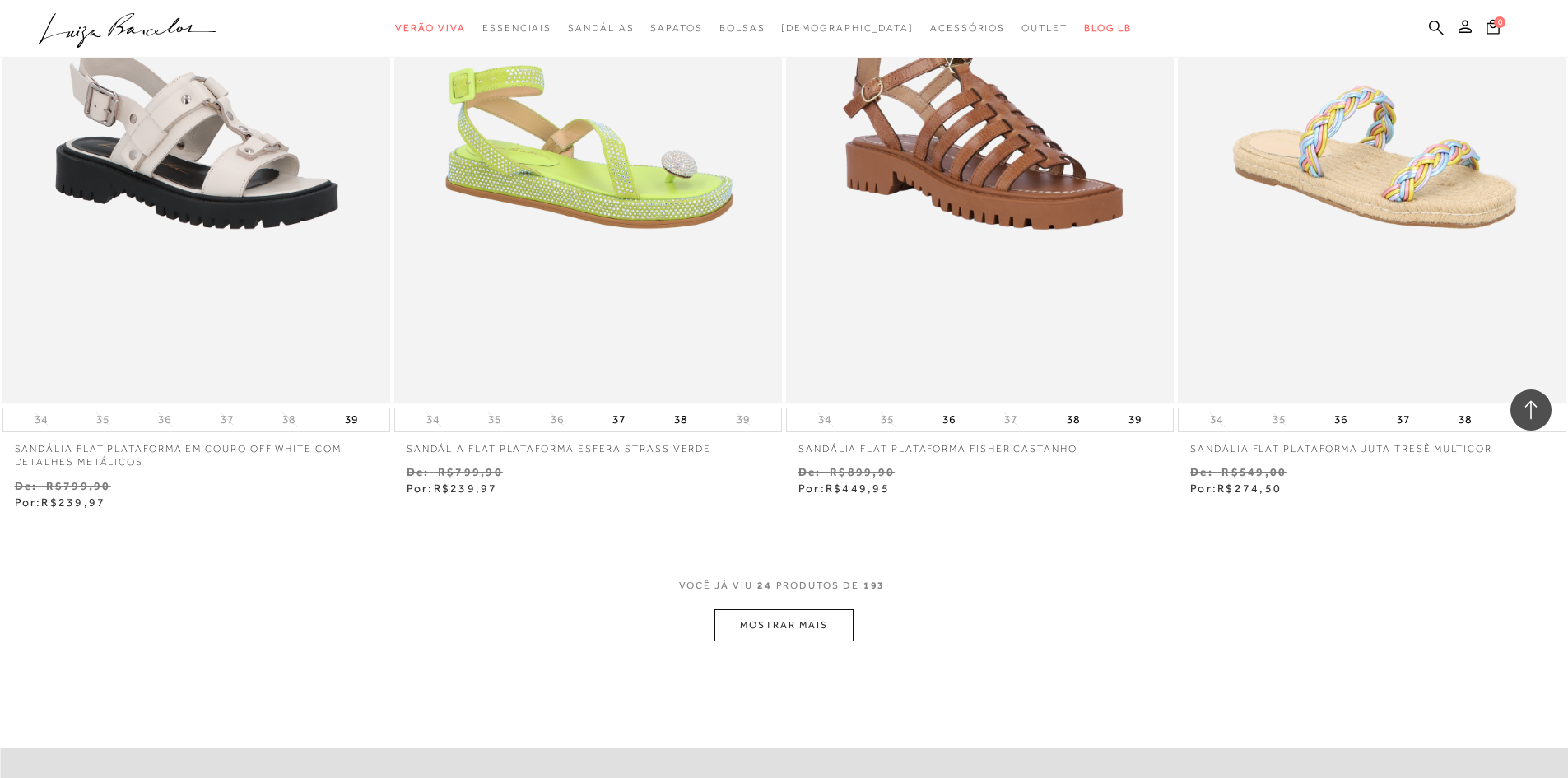
scroll to position [4035, 0]
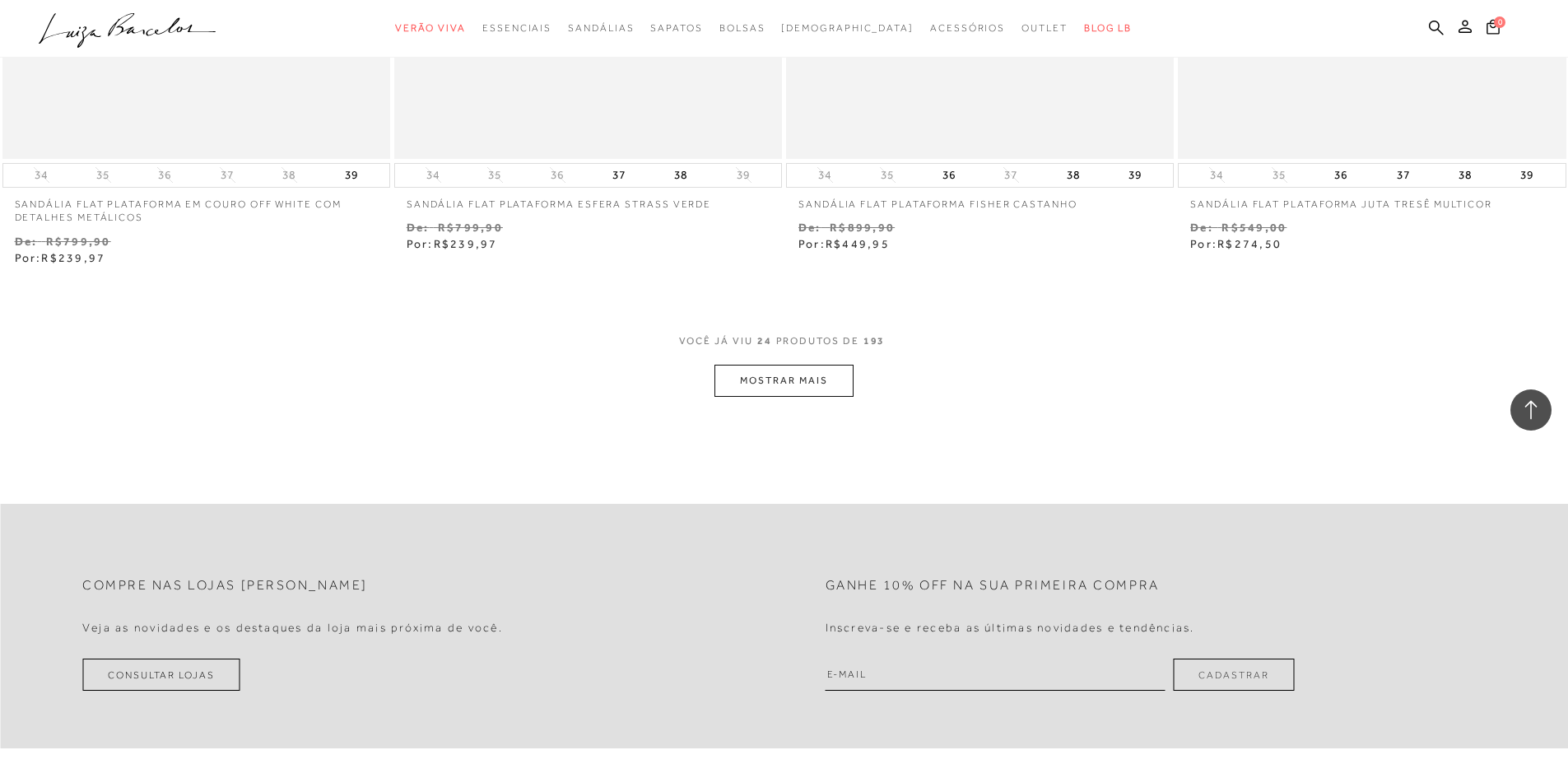
click at [822, 374] on button "MOSTRAR MAIS" at bounding box center [784, 381] width 138 height 33
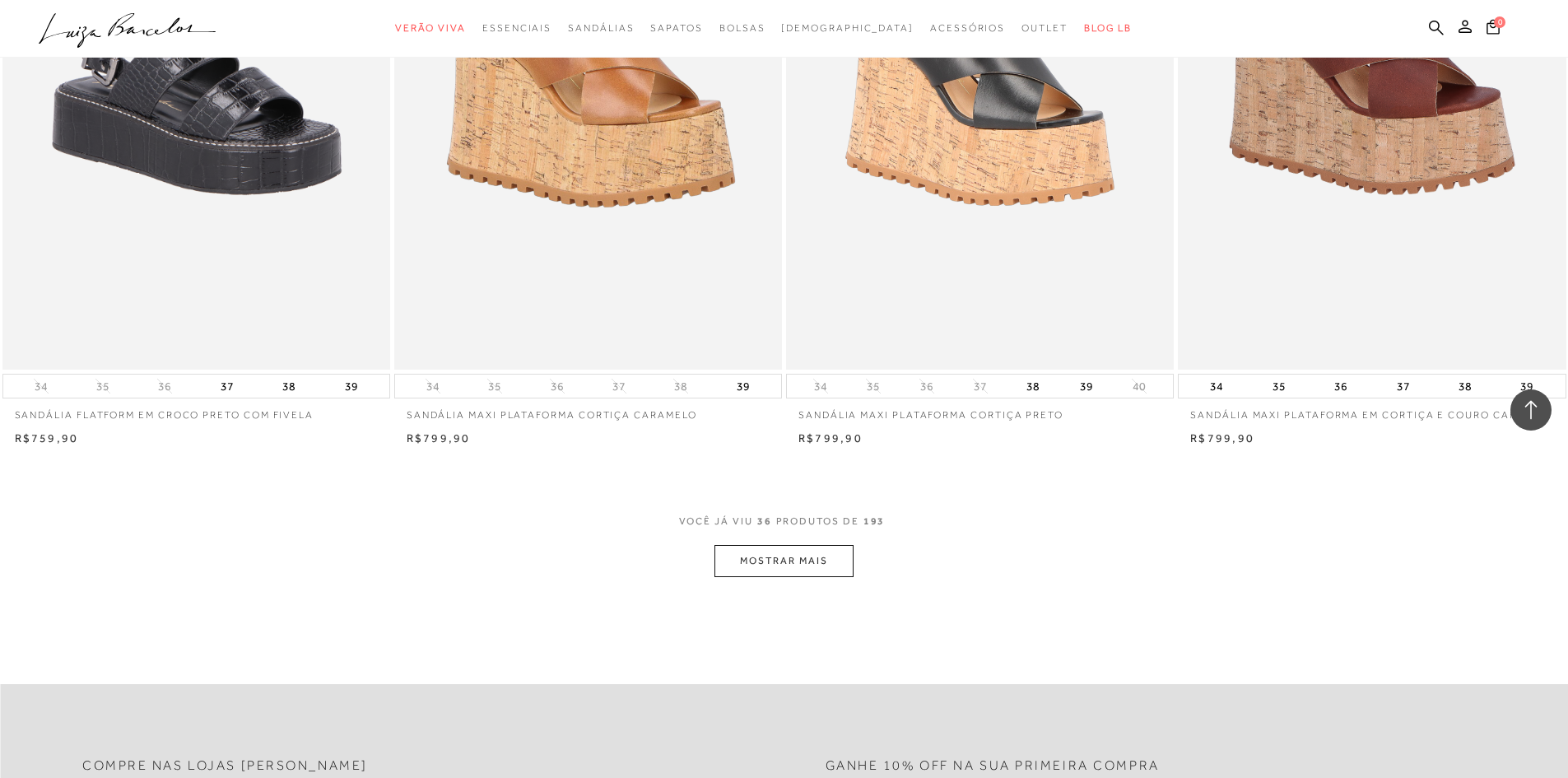
scroll to position [6094, 0]
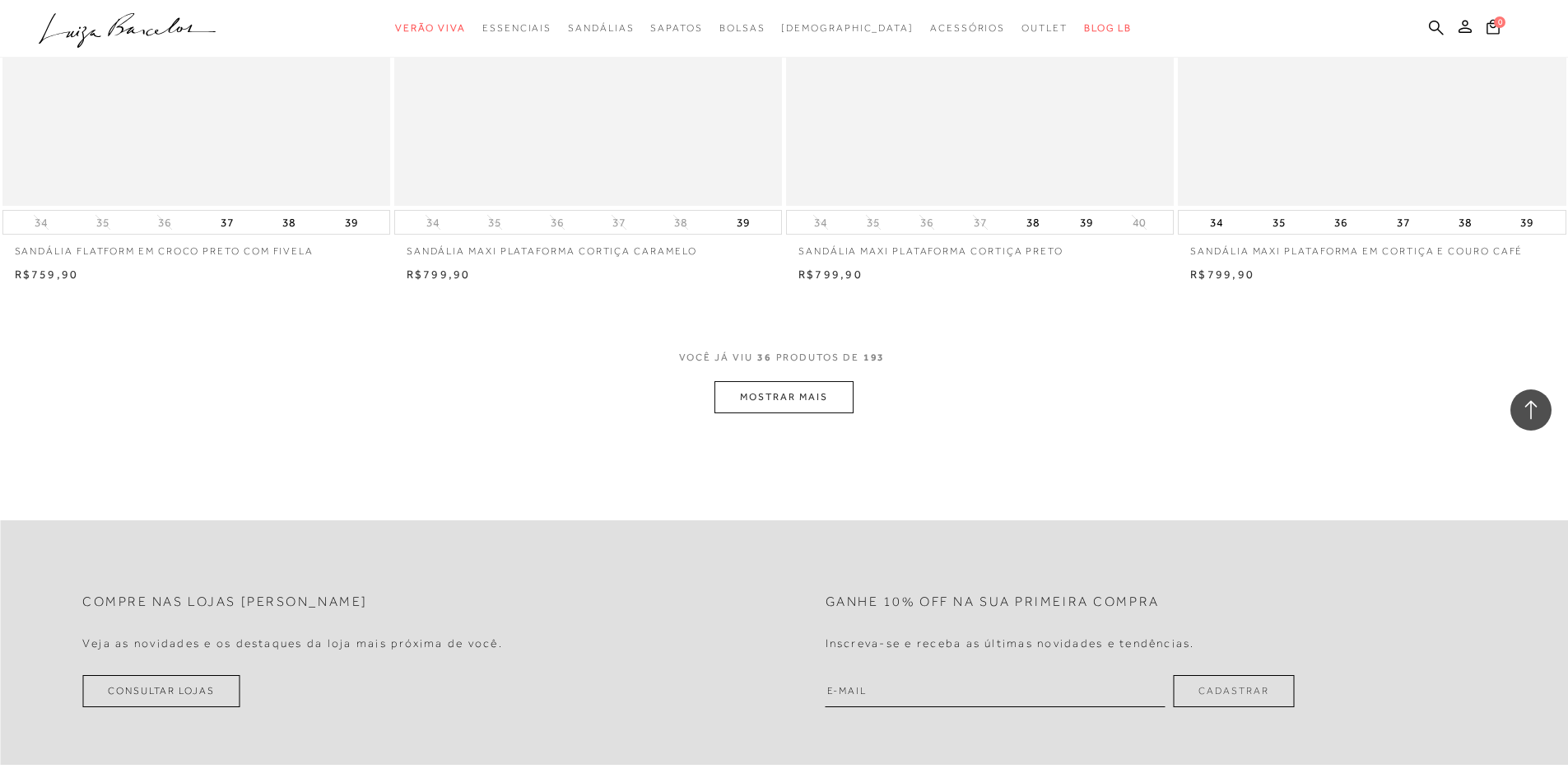
click at [822, 404] on button "MOSTRAR MAIS" at bounding box center [784, 398] width 138 height 33
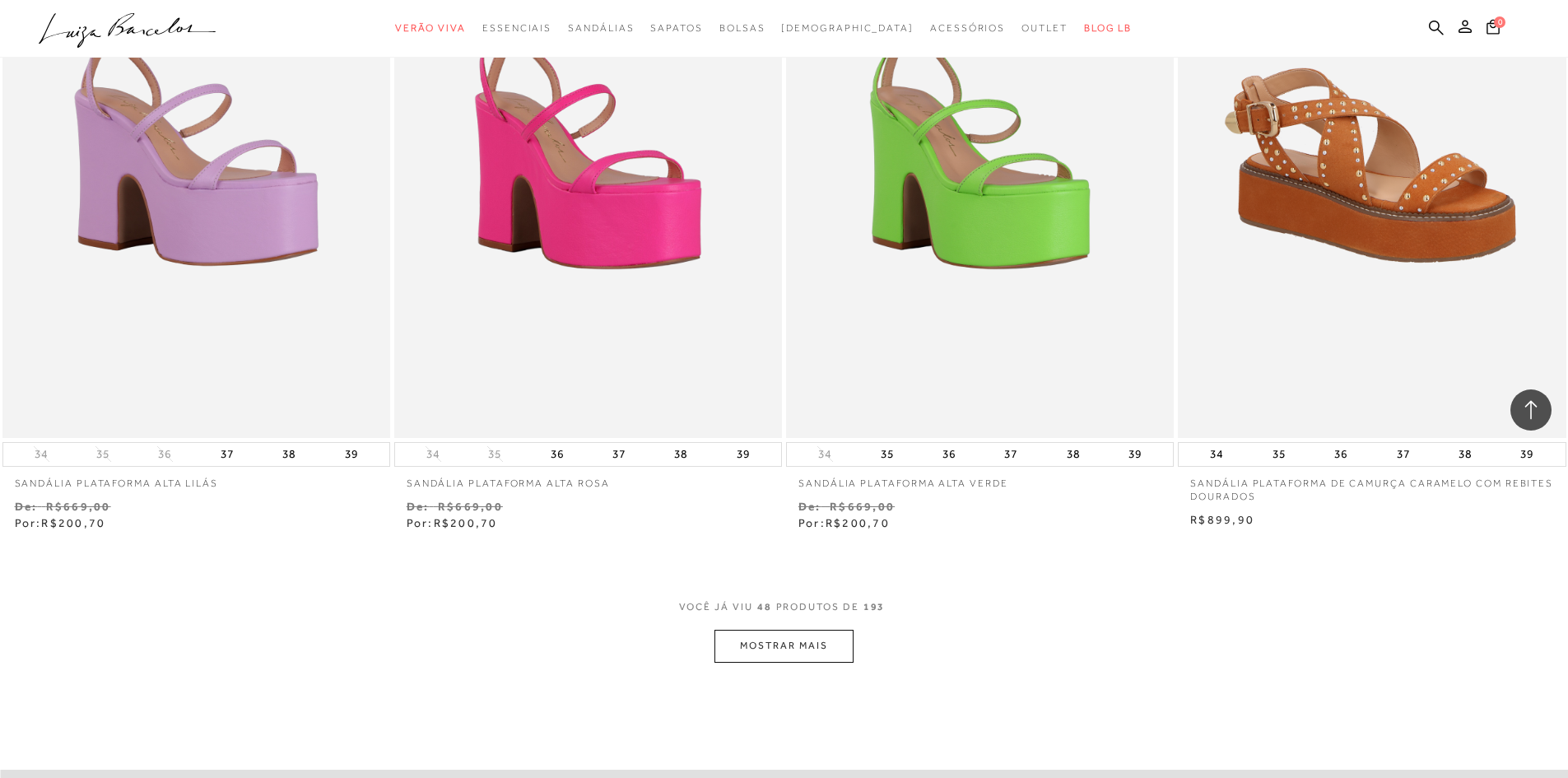
scroll to position [7906, 0]
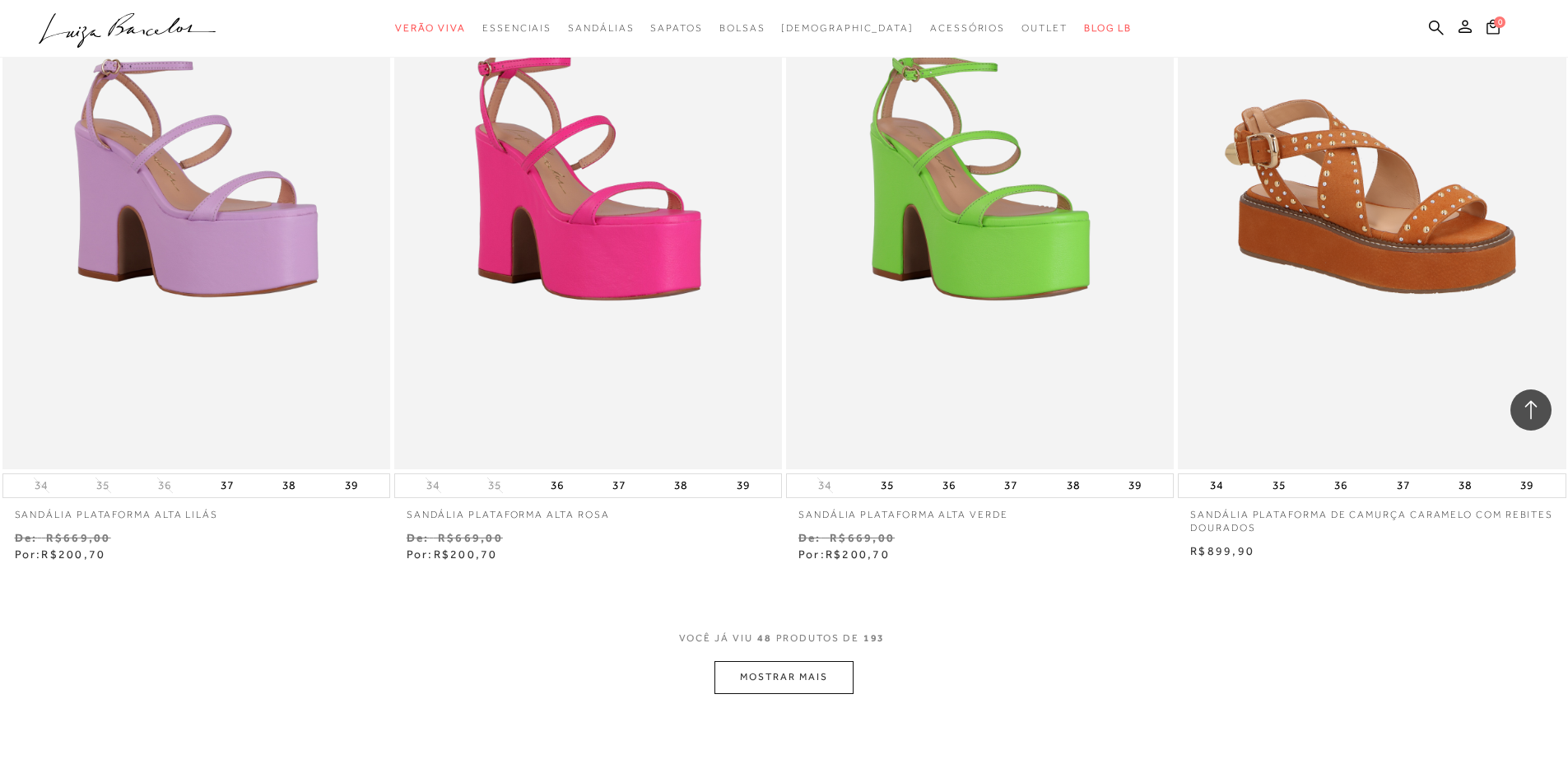
click at [779, 679] on button "MOSTRAR MAIS" at bounding box center [784, 677] width 138 height 33
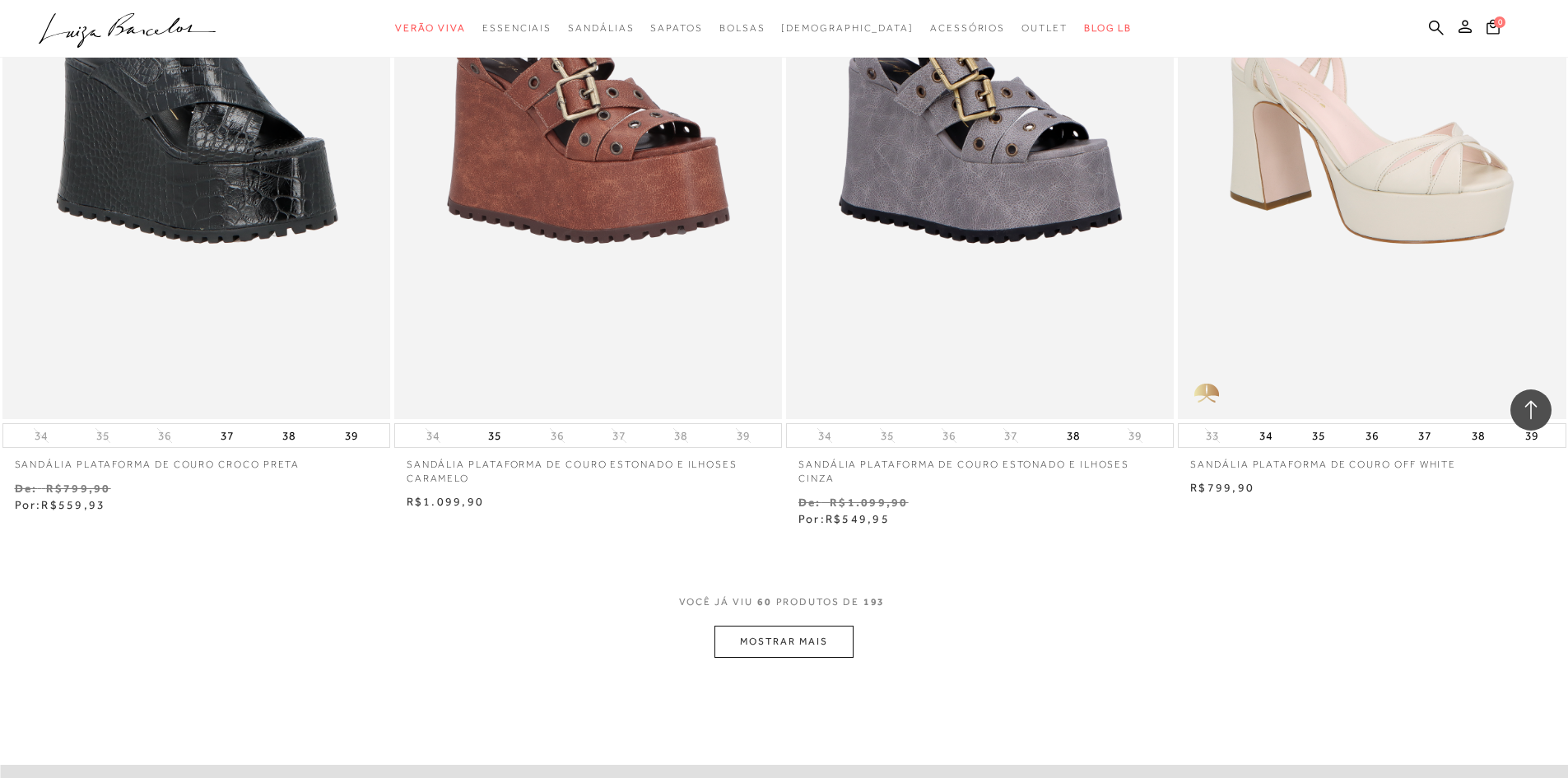
scroll to position [10046, 0]
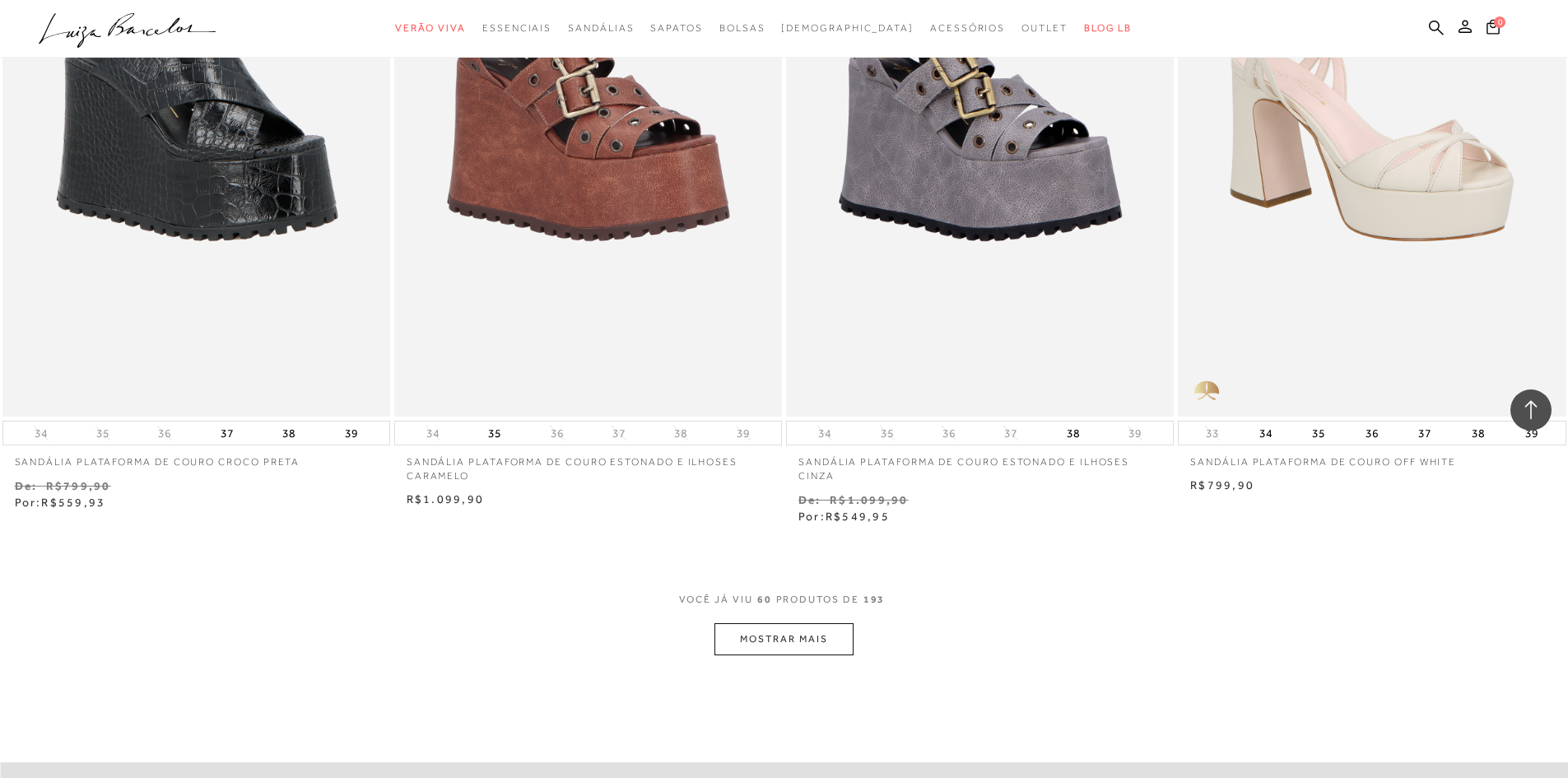
click at [777, 646] on button "MOSTRAR MAIS" at bounding box center [784, 640] width 138 height 33
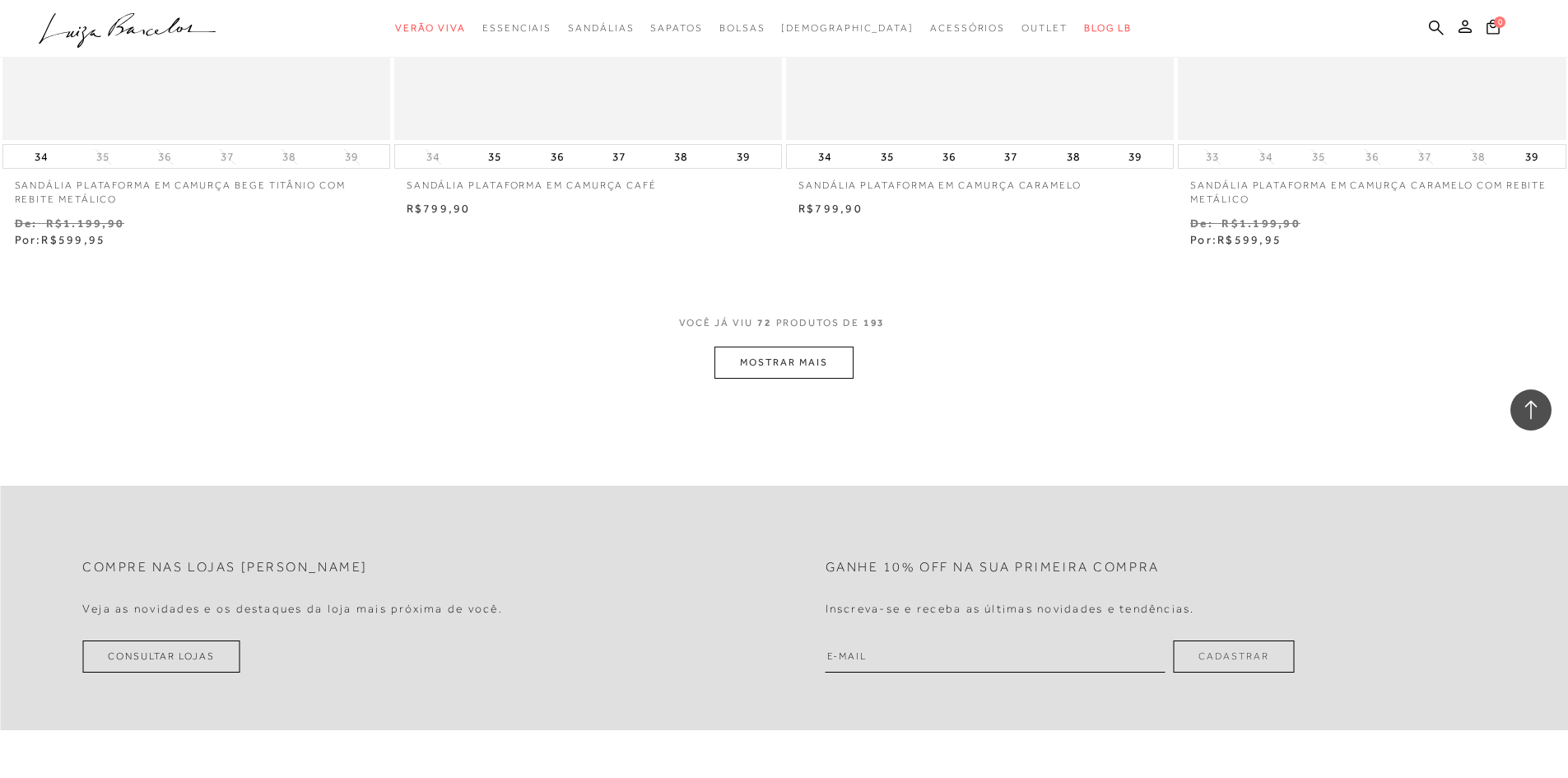
scroll to position [12435, 0]
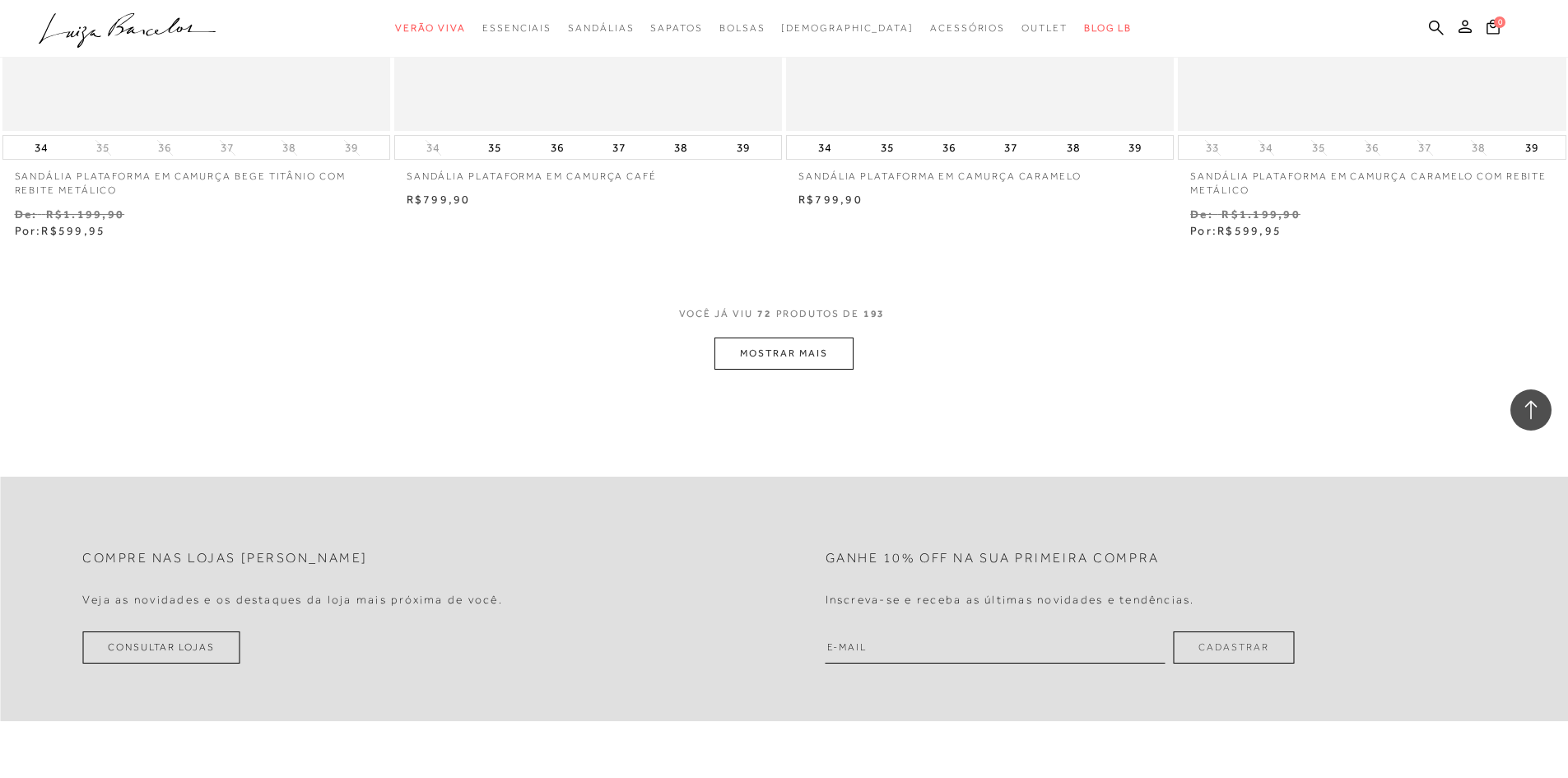
click at [772, 340] on button "MOSTRAR MAIS" at bounding box center [784, 354] width 138 height 33
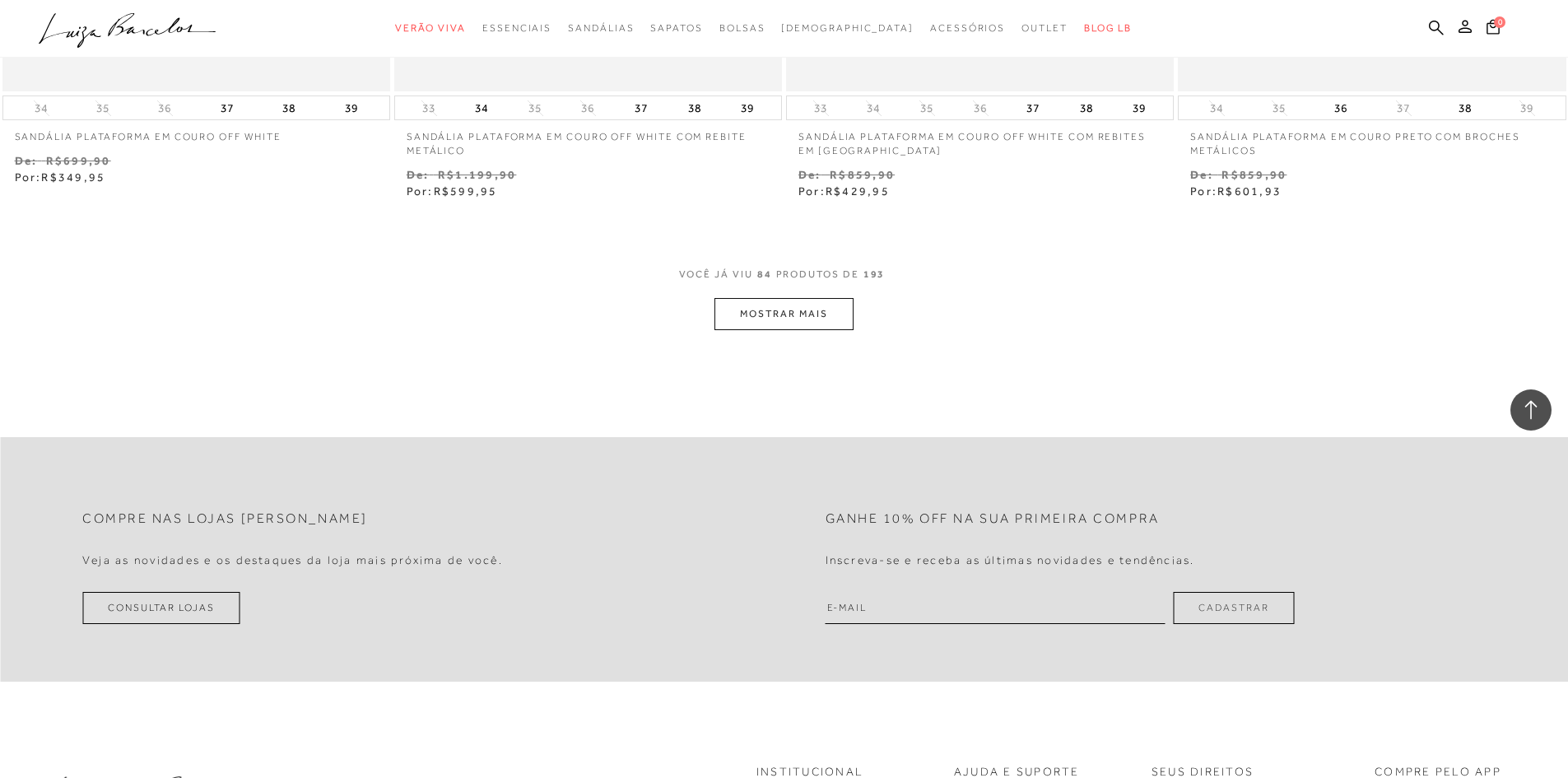
scroll to position [14536, 0]
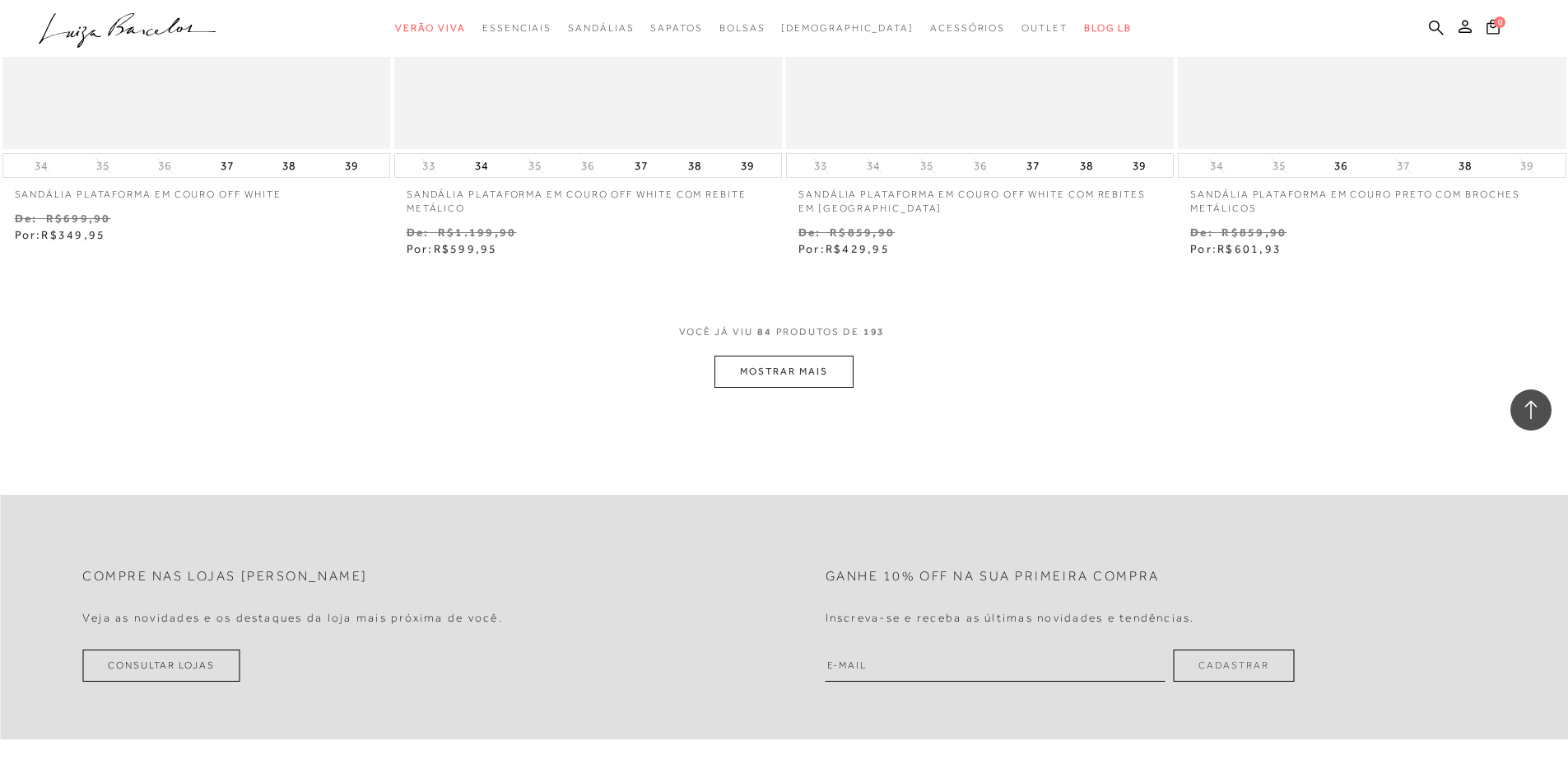
click at [797, 365] on button "MOSTRAR MAIS" at bounding box center [784, 372] width 138 height 33
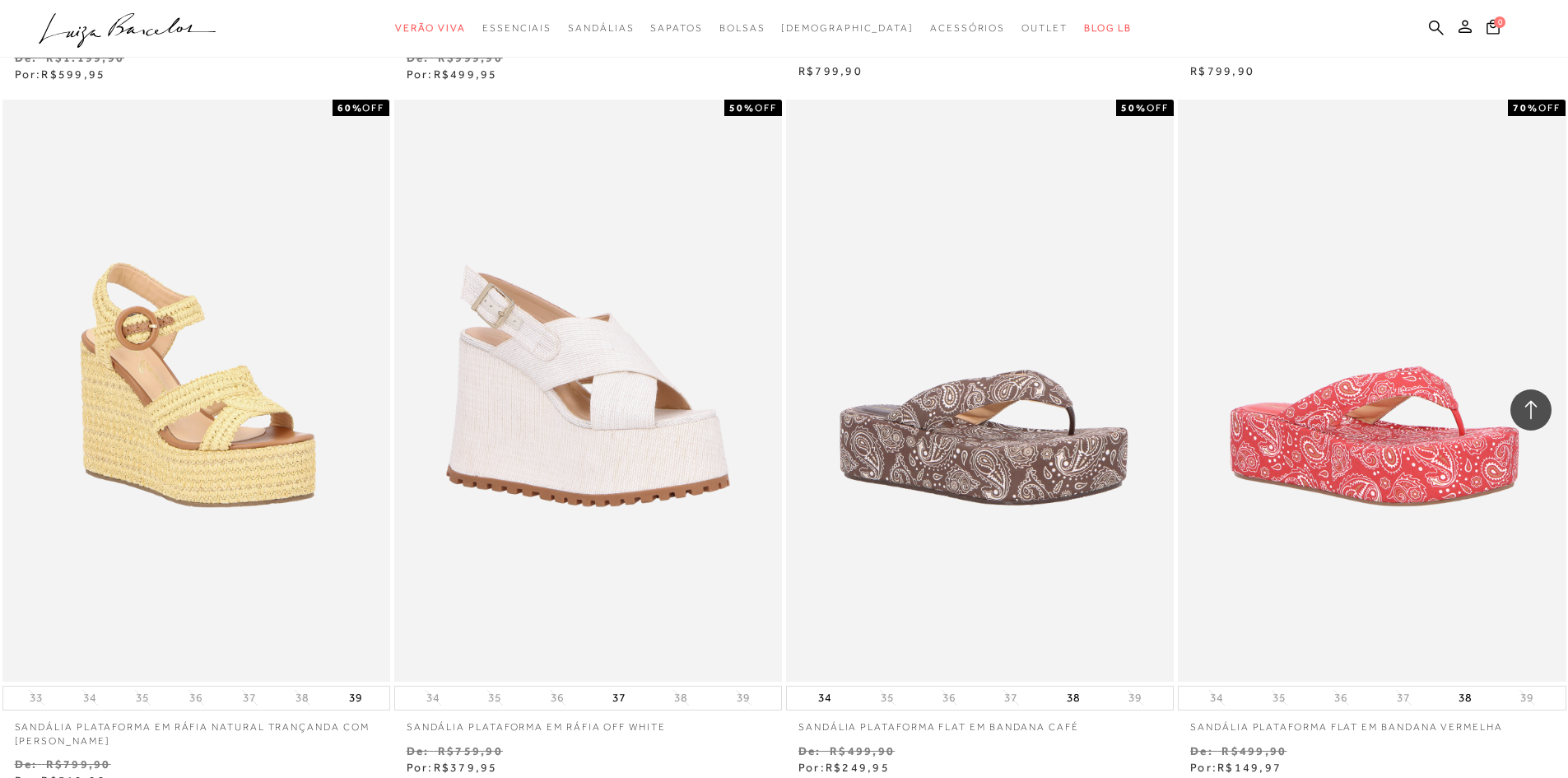
scroll to position [15689, 0]
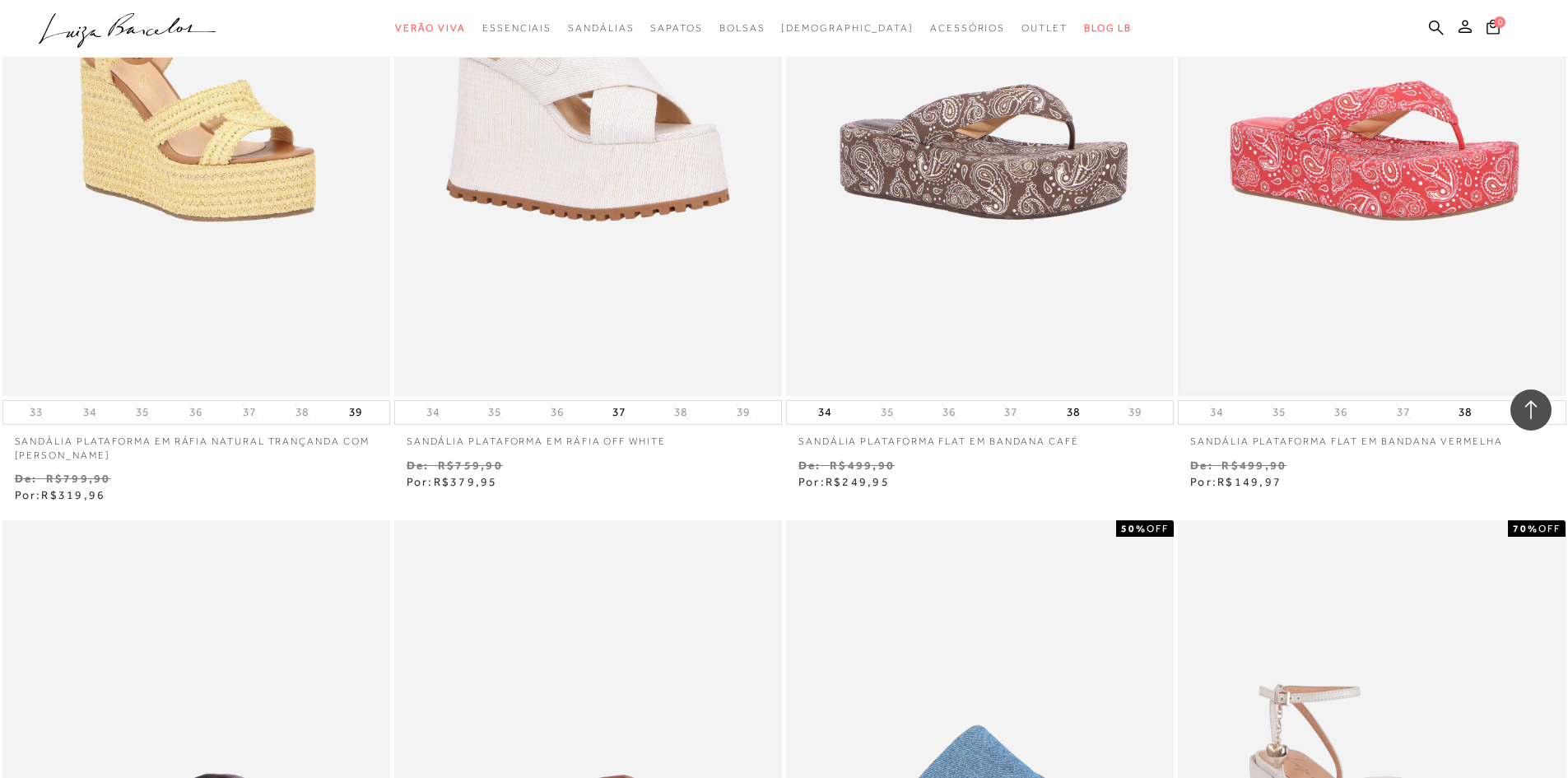
click at [1385, 229] on img at bounding box center [1372, 104] width 384 height 577
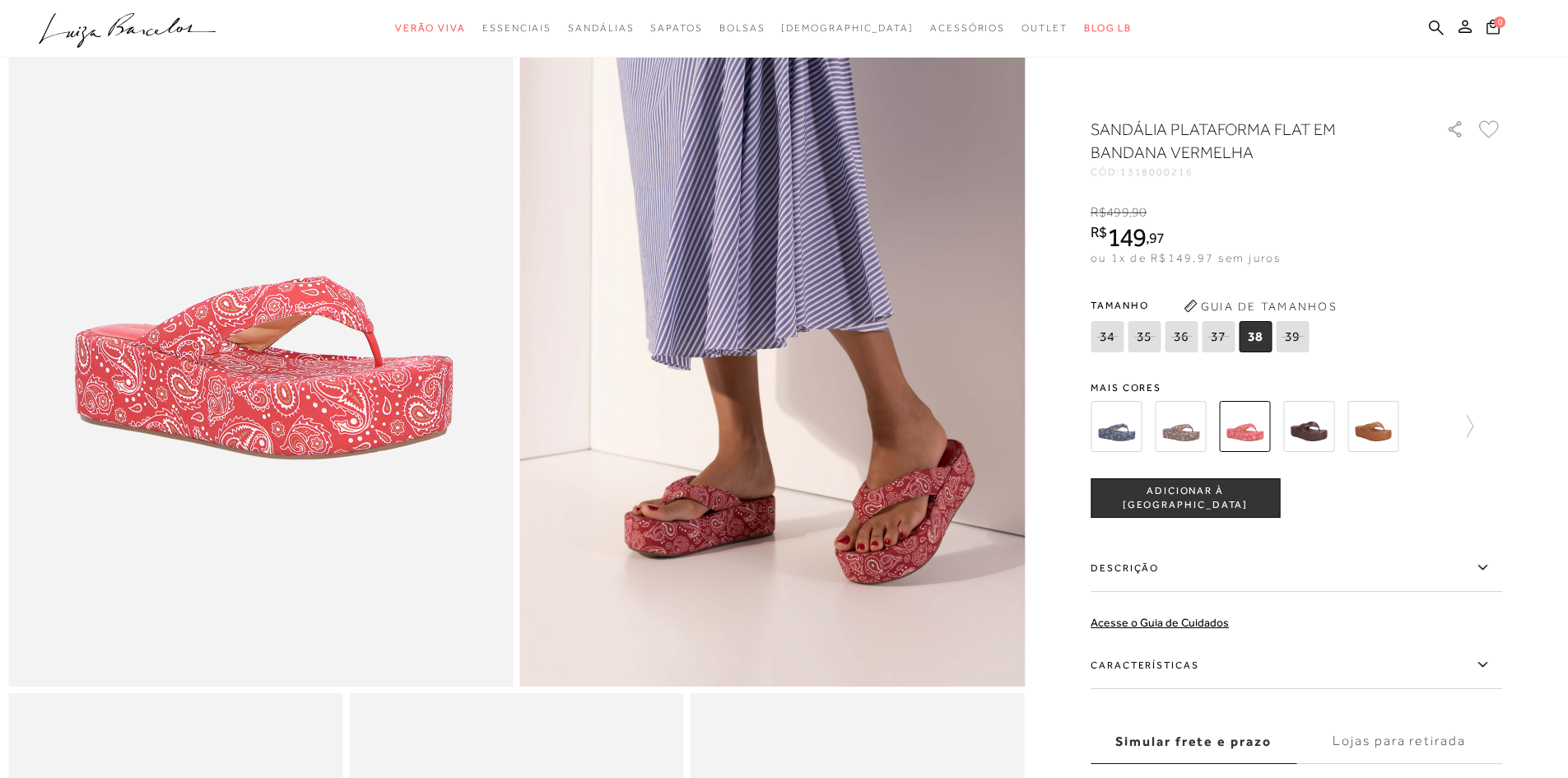
click at [1125, 429] on img at bounding box center [1116, 426] width 51 height 51
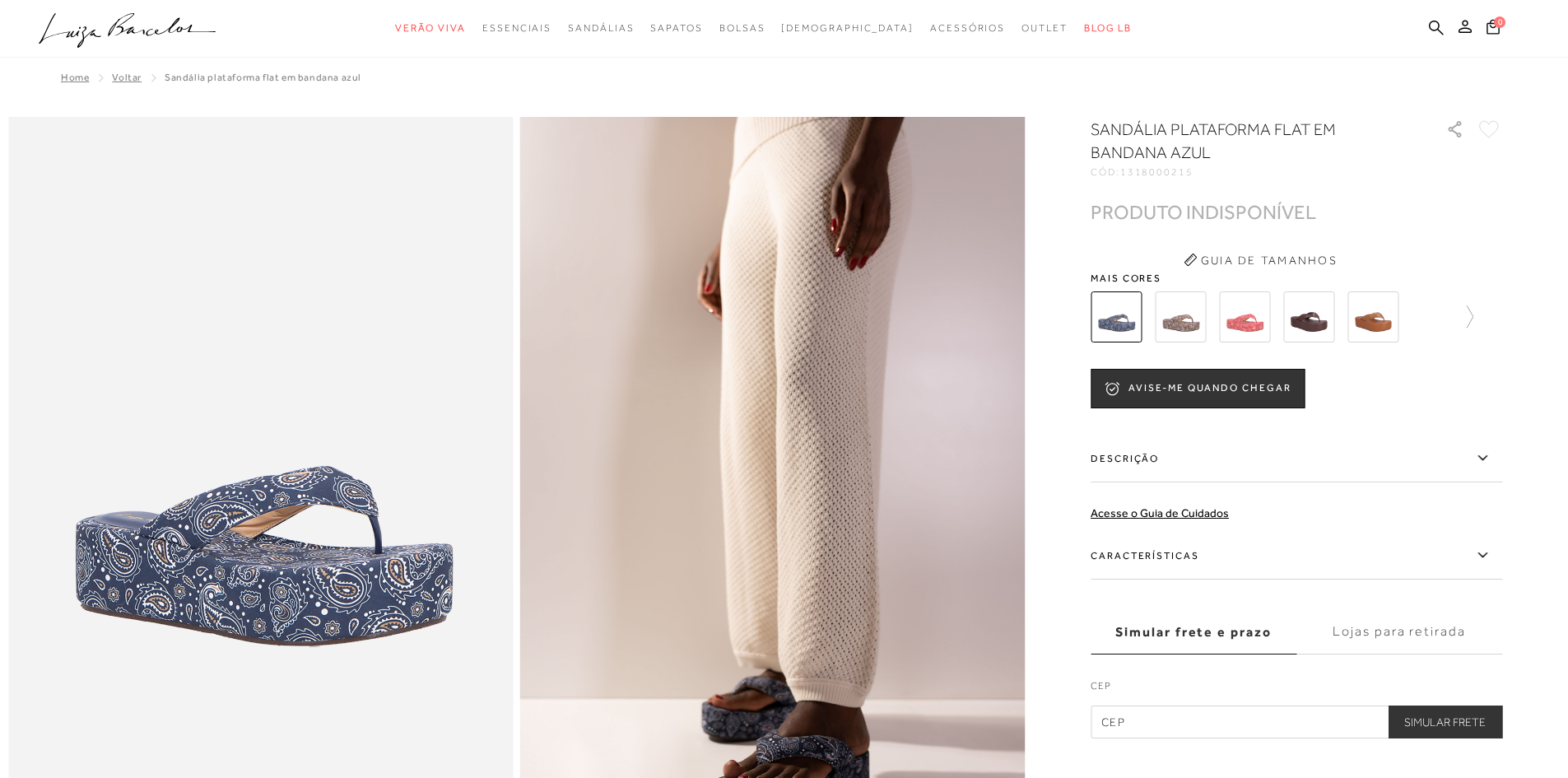
click at [1189, 328] on img at bounding box center [1180, 316] width 51 height 51
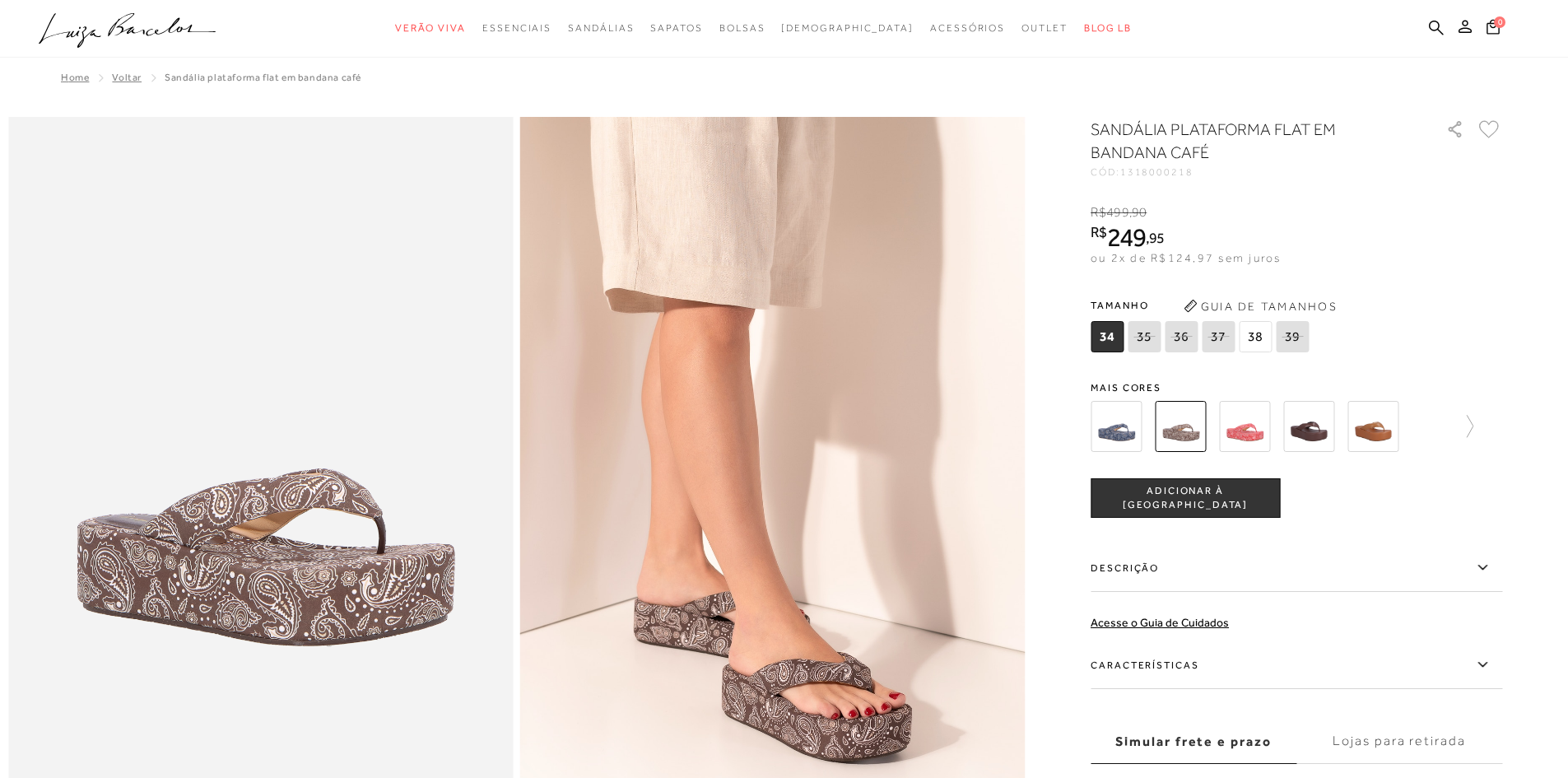
click at [1309, 429] on img at bounding box center [1308, 426] width 51 height 51
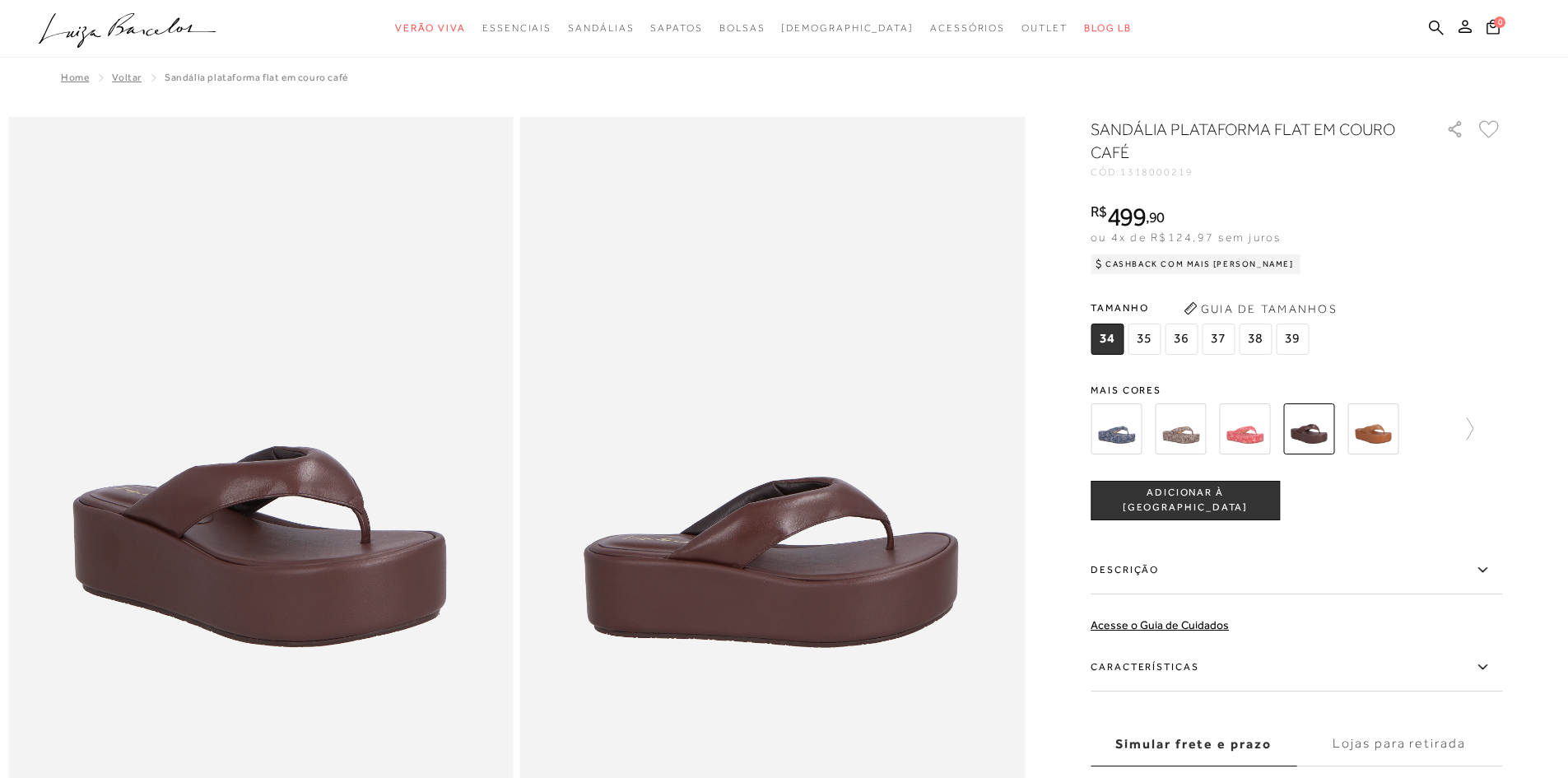
click at [1382, 433] on img at bounding box center [1373, 428] width 51 height 51
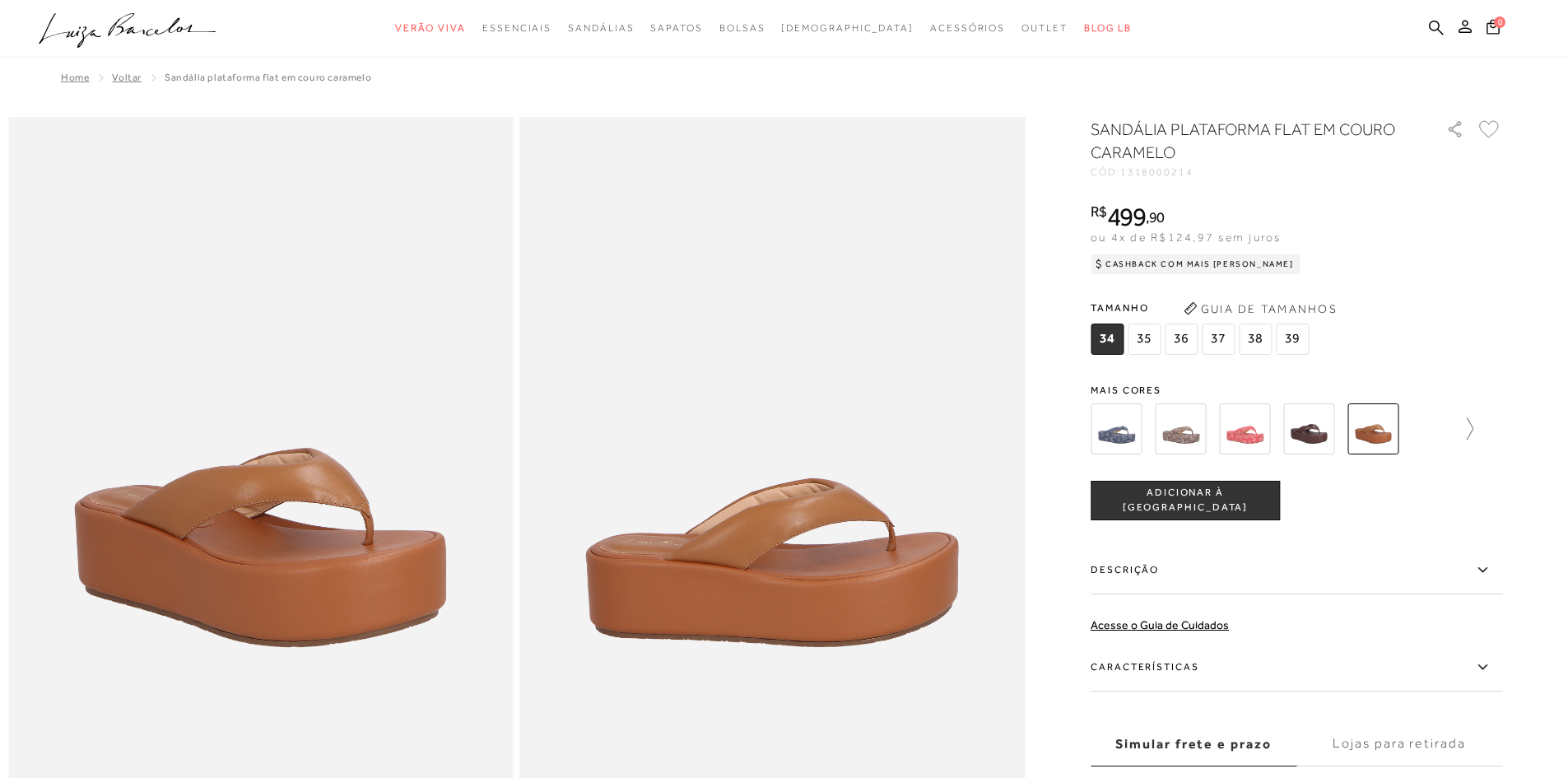
click at [1463, 419] on icon at bounding box center [1462, 429] width 23 height 23
click at [1358, 422] on img at bounding box center [1337, 428] width 51 height 51
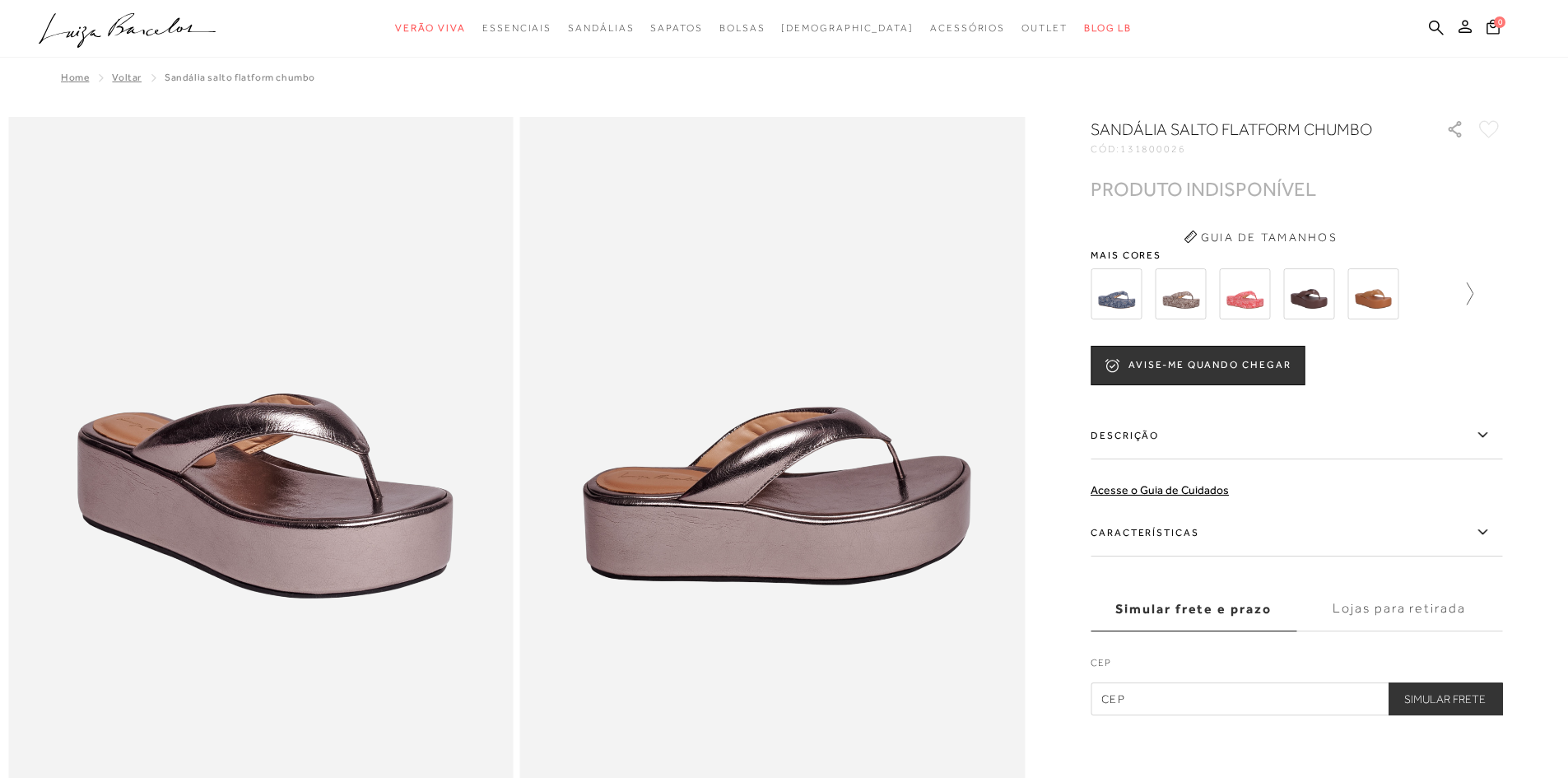
click at [1467, 298] on icon at bounding box center [1462, 294] width 23 height 23
click at [1404, 304] on img at bounding box center [1401, 293] width 51 height 51
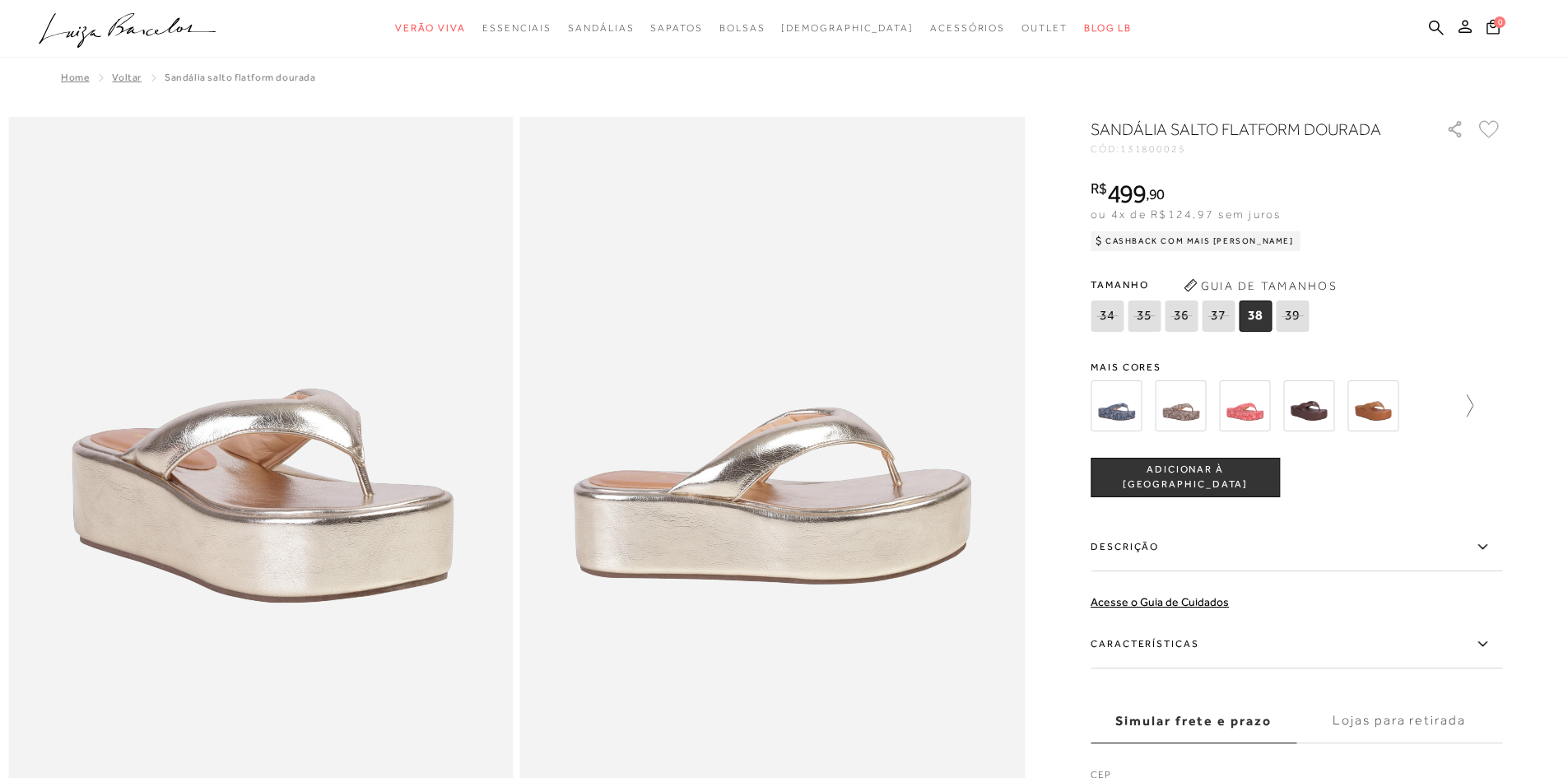
click at [1473, 405] on icon at bounding box center [1462, 406] width 23 height 23
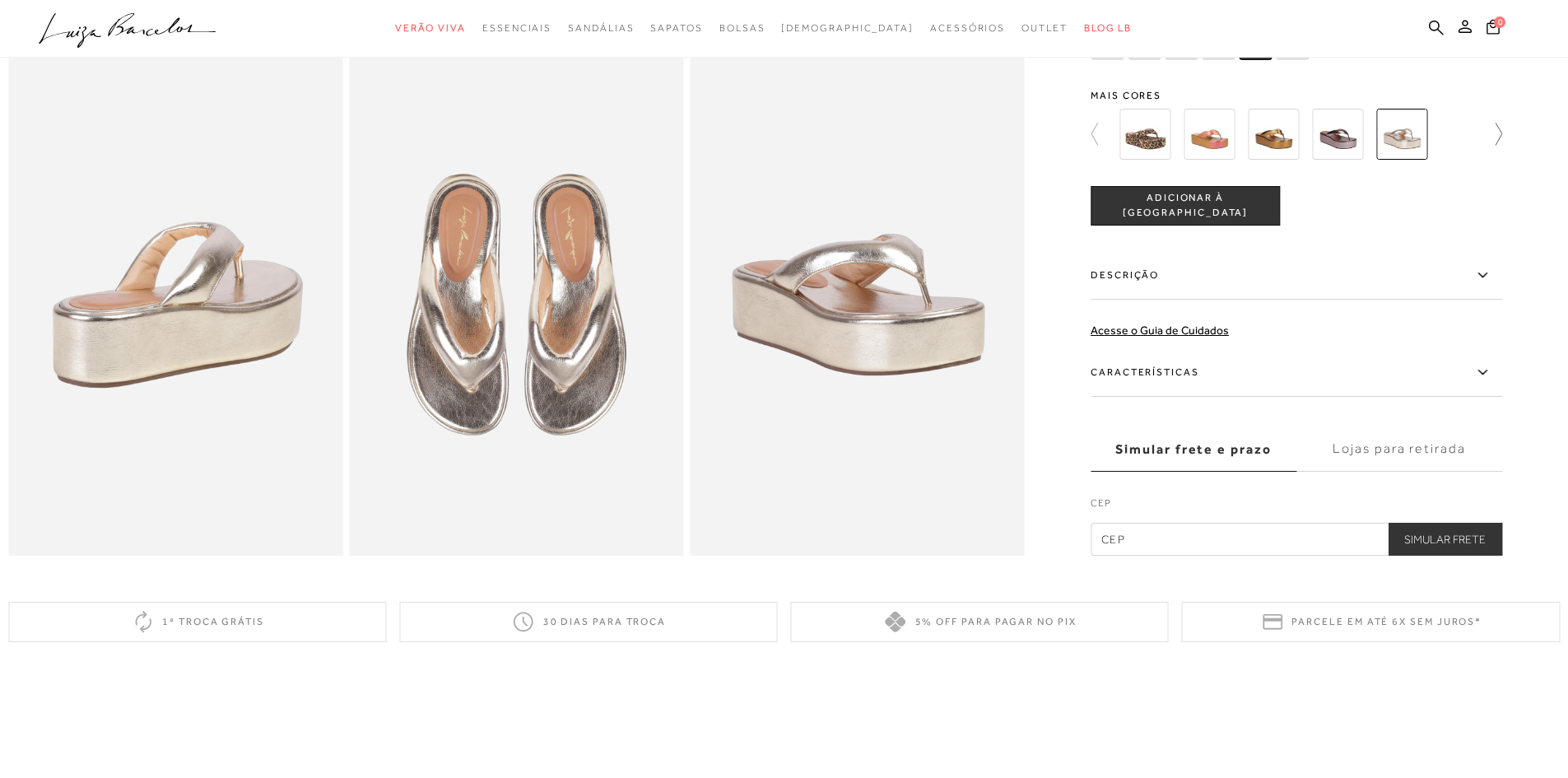
scroll to position [577, 0]
